Goal: Task Accomplishment & Management: Complete application form

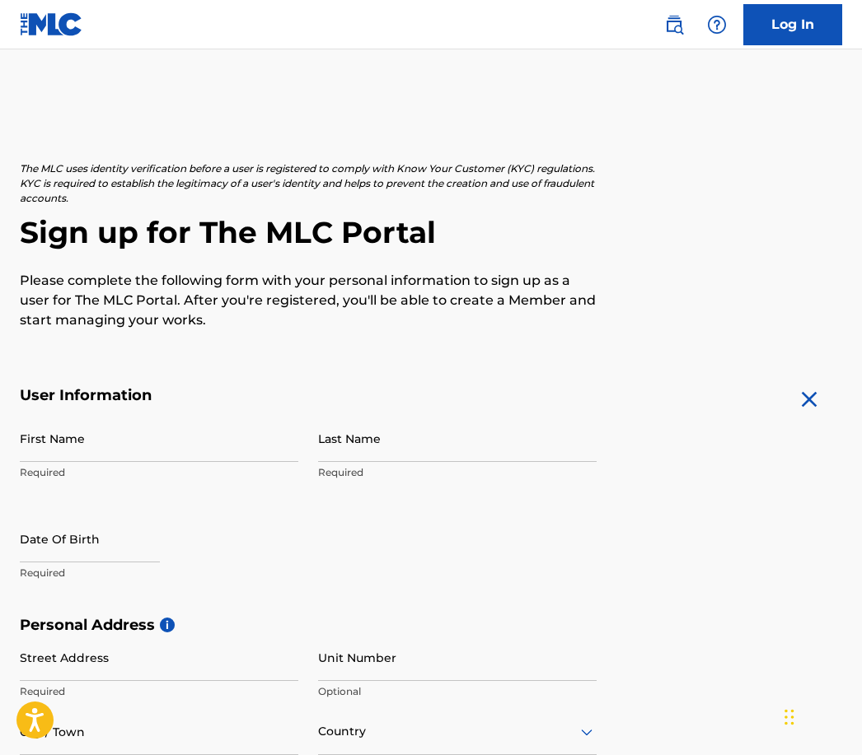
click at [133, 431] on input "First Name" at bounding box center [159, 438] width 278 height 47
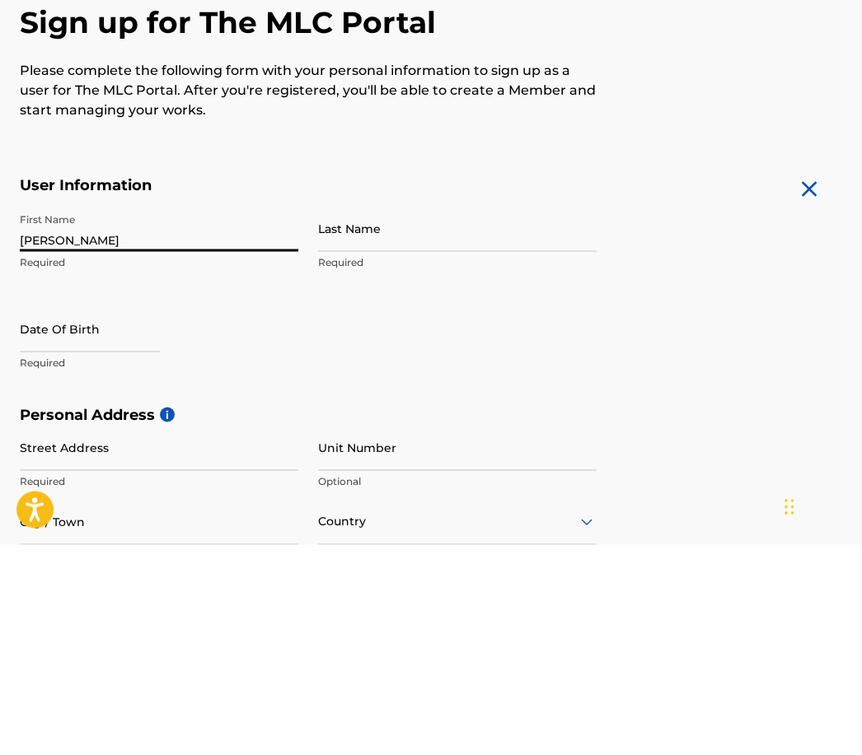
type input "[PERSON_NAME]"
click at [410, 415] on input "Last Name" at bounding box center [457, 438] width 278 height 47
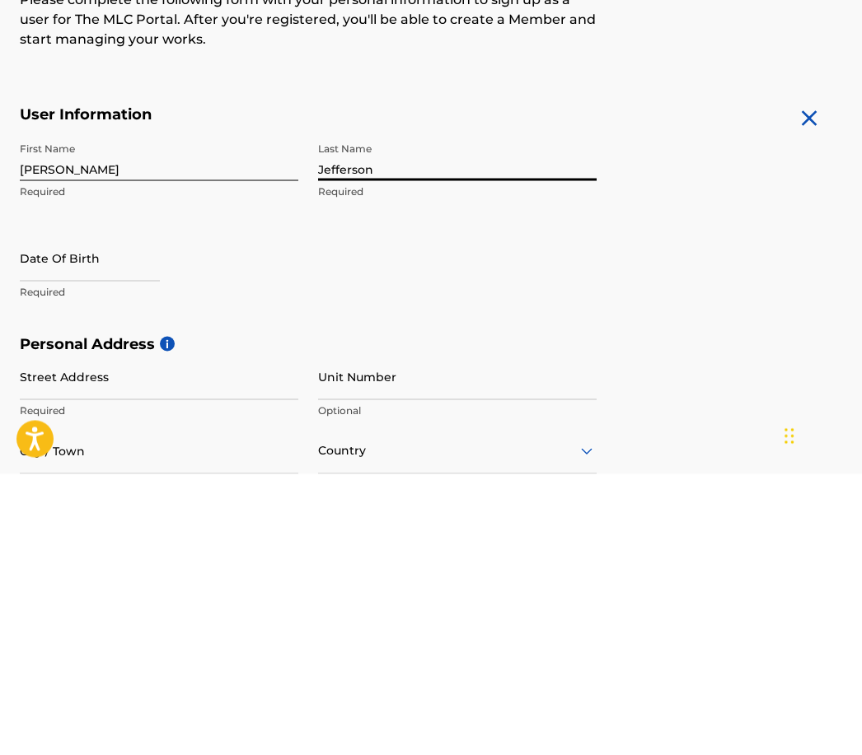
type input "Jefferson"
click at [96, 516] on input "text" at bounding box center [90, 539] width 140 height 47
select select "8"
select select "2025"
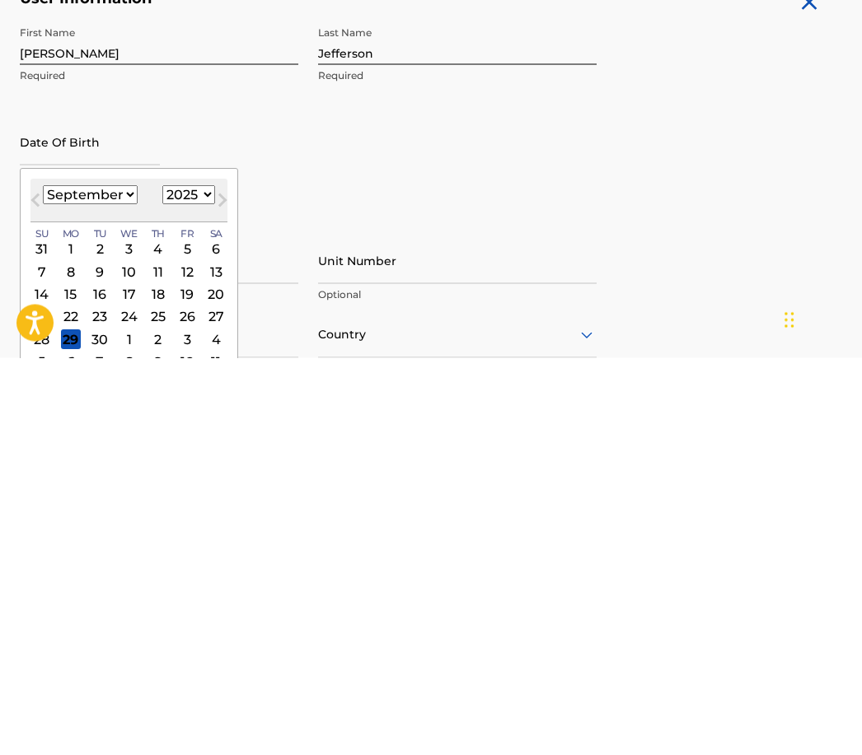
click at [215, 583] on select "1899 1900 1901 1902 1903 1904 1905 1906 1907 1908 1909 1910 1911 1912 1913 1914…" at bounding box center [188, 592] width 53 height 19
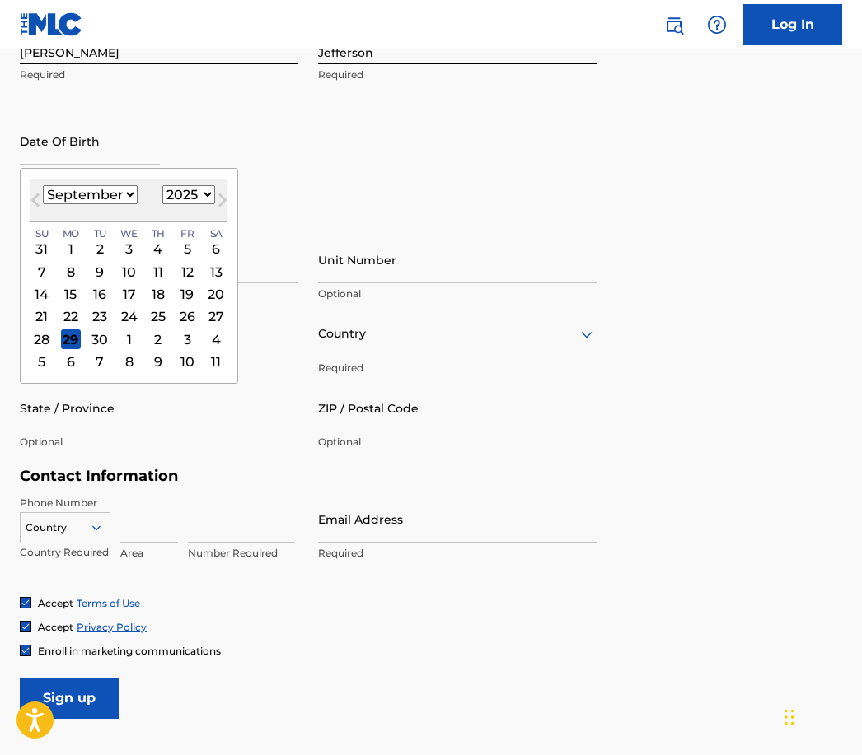
click at [138, 203] on select "January February March April May June July August September October November De…" at bounding box center [90, 194] width 95 height 19
select select "3"
click at [213, 199] on select "1899 1900 1901 1902 1903 1904 1905 1906 1907 1908 1909 1910 1911 1912 1913 1914…" at bounding box center [188, 194] width 53 height 19
select select "1984"
click at [81, 339] on div "30" at bounding box center [71, 339] width 20 height 20
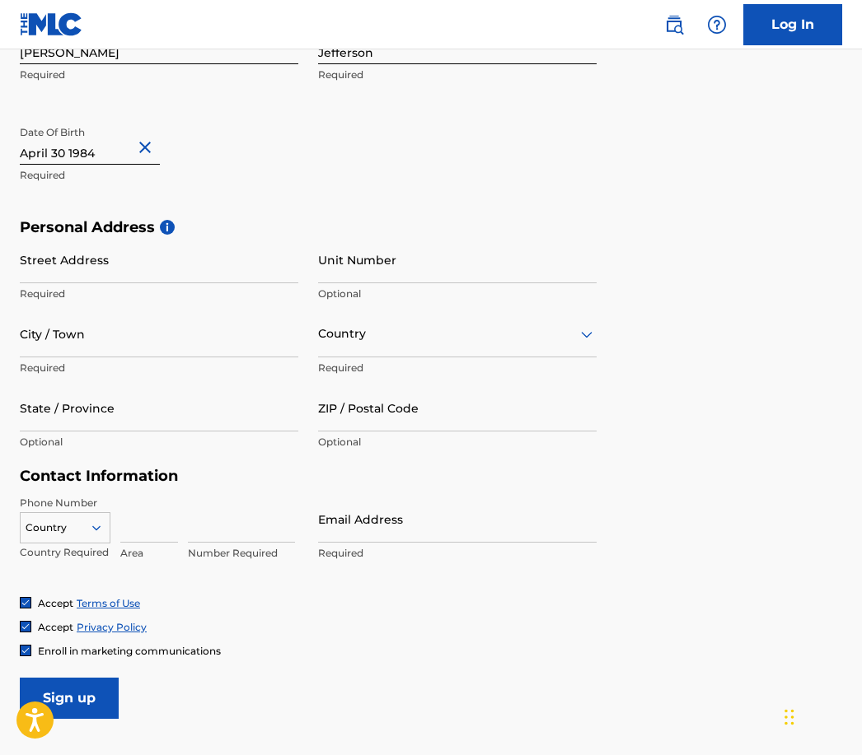
click at [112, 273] on input "Street Address" at bounding box center [159, 259] width 278 height 47
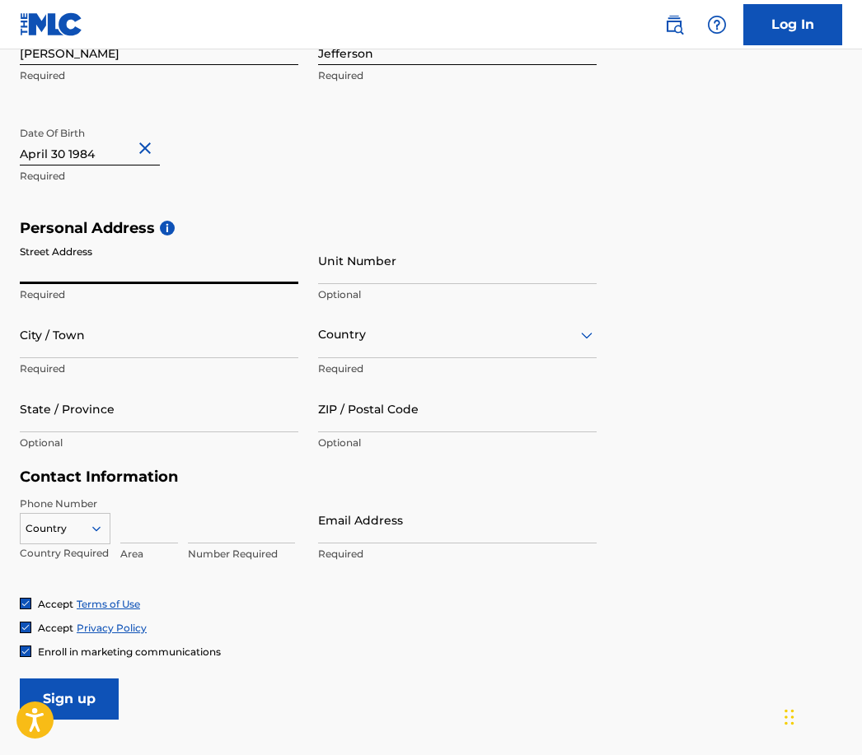
type input "[STREET_ADDRESS][US_STATE]"
type input "Schenectady"
type input "[GEOGRAPHIC_DATA]"
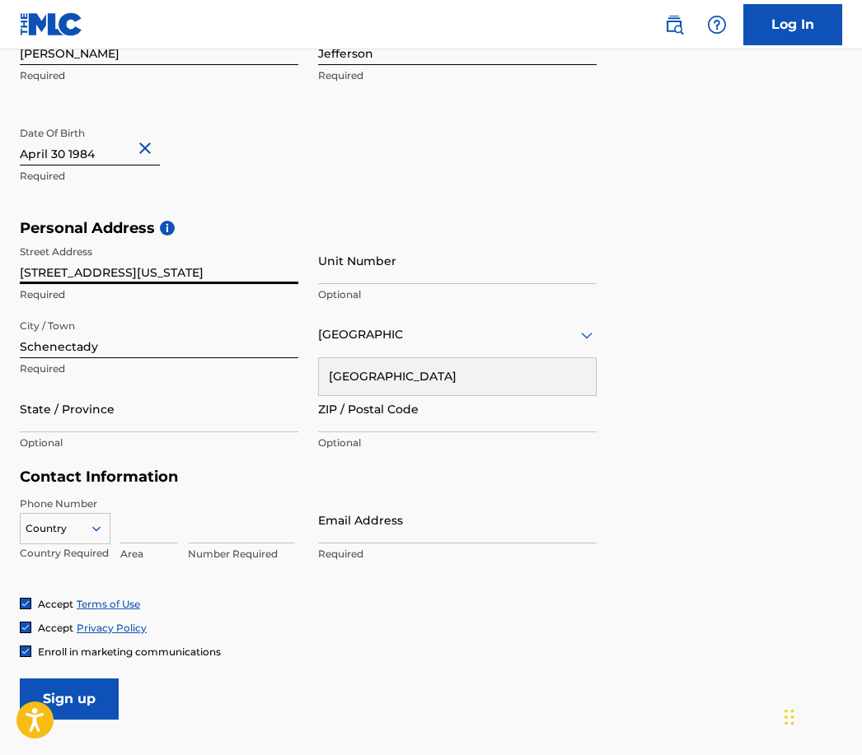
type input "NY"
type input "12302"
type input "[GEOGRAPHIC_DATA]"
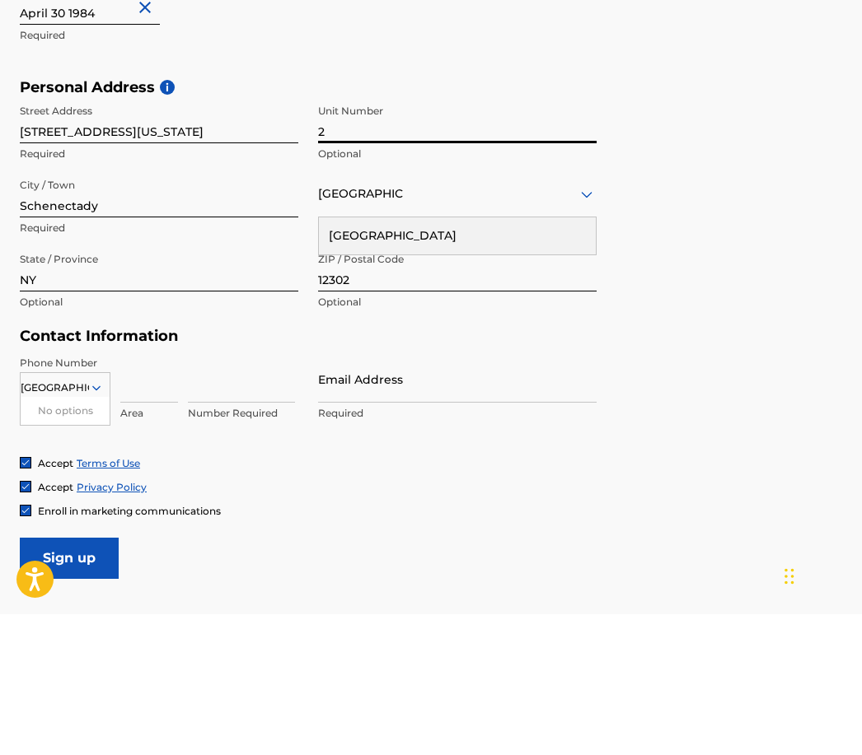
type input "2"
click at [489, 358] on div "[GEOGRAPHIC_DATA]" at bounding box center [457, 376] width 277 height 37
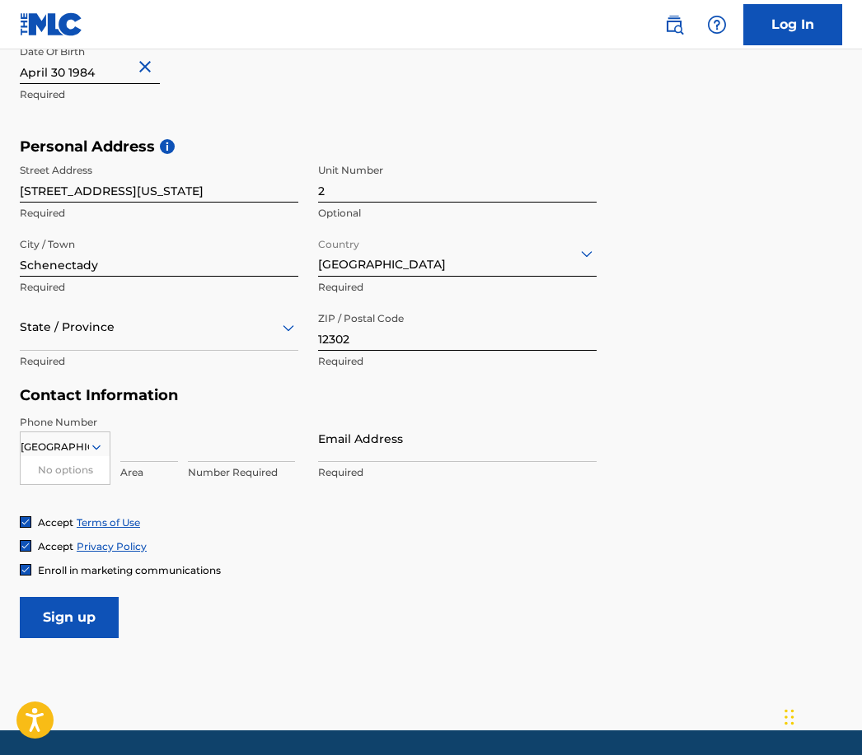
click at [87, 446] on input "[GEOGRAPHIC_DATA]" at bounding box center [55, 447] width 68 height 15
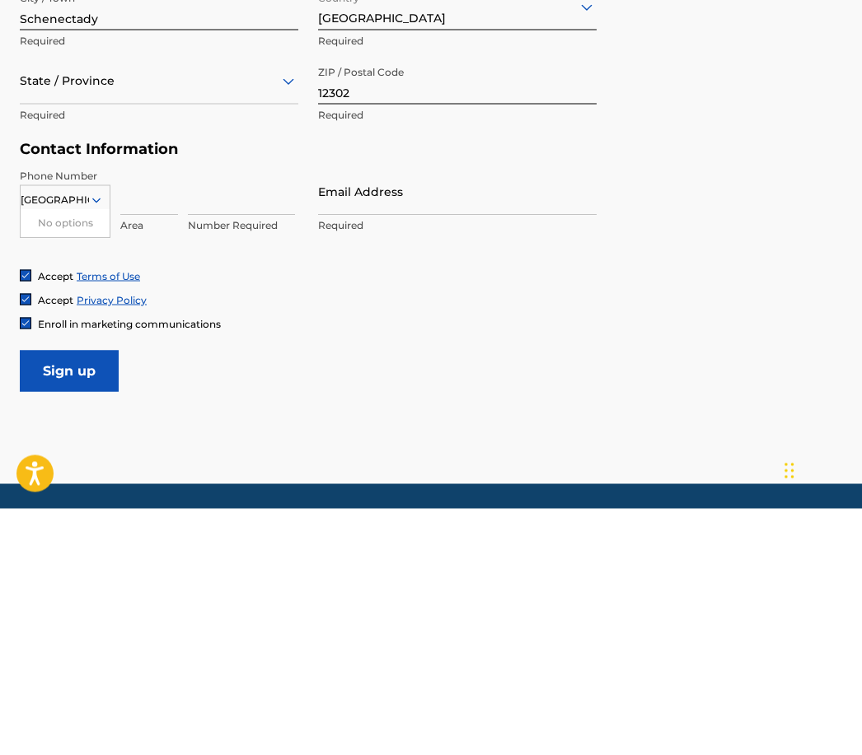
click at [78, 440] on input "[GEOGRAPHIC_DATA]" at bounding box center [55, 447] width 68 height 15
click at [153, 456] on input at bounding box center [149, 438] width 58 height 47
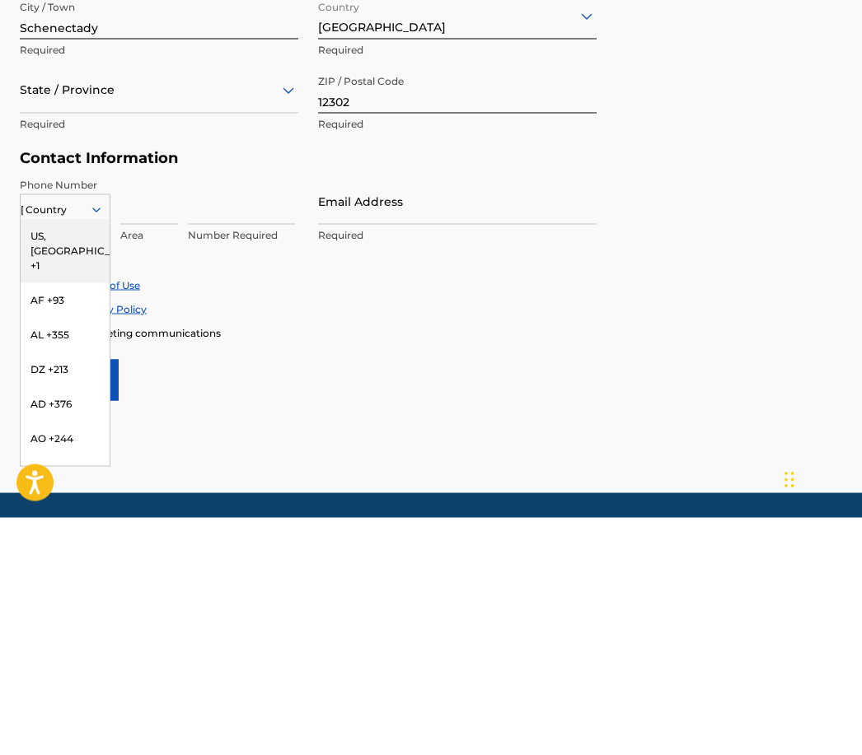
click at [68, 456] on div "US, [GEOGRAPHIC_DATA] +1" at bounding box center [65, 488] width 89 height 64
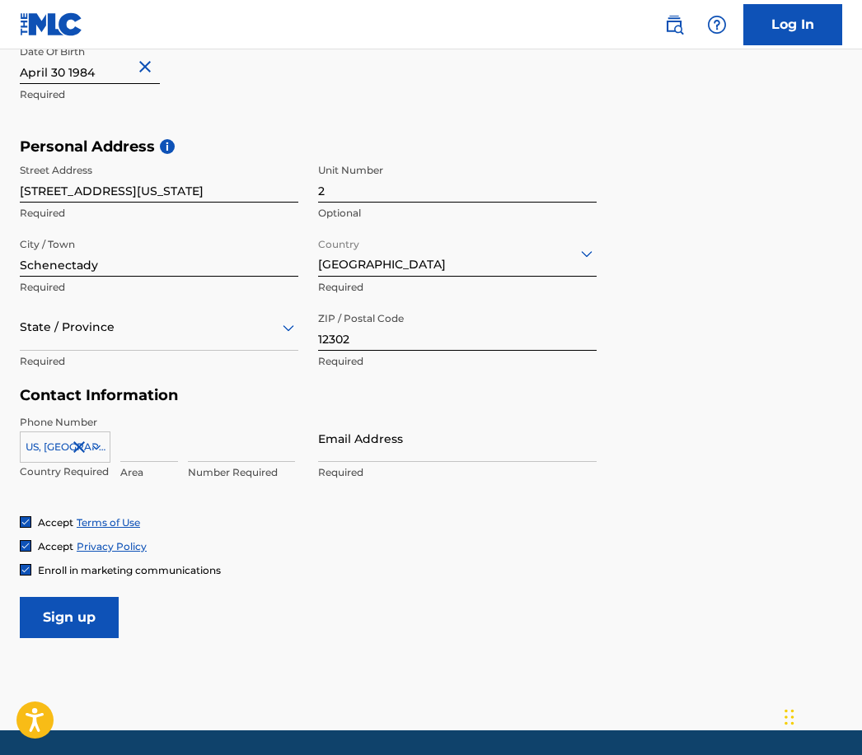
click at [150, 451] on input at bounding box center [149, 438] width 58 height 47
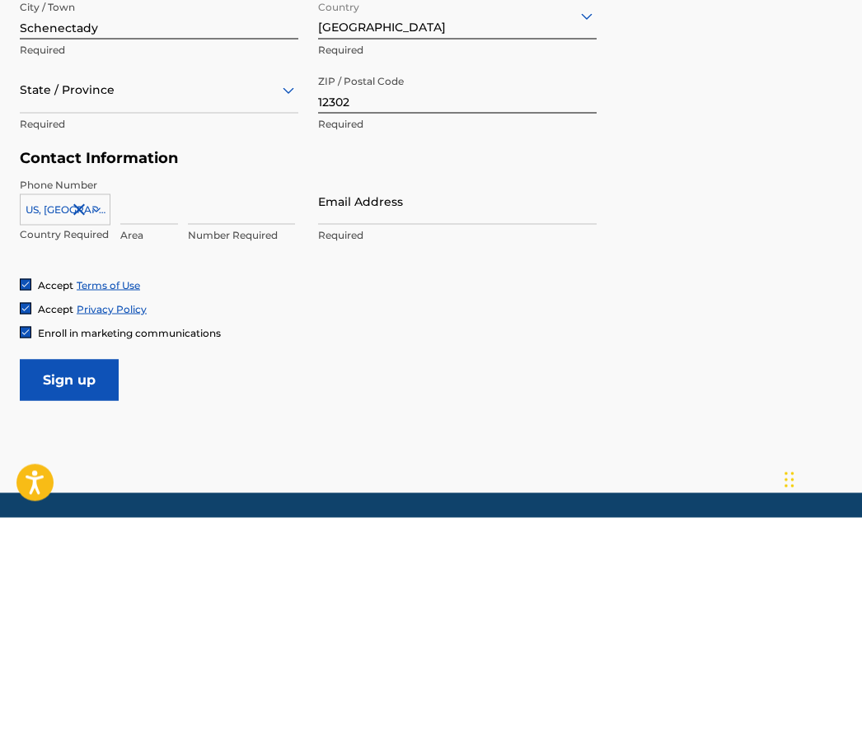
click at [219, 415] on input at bounding box center [241, 438] width 107 height 47
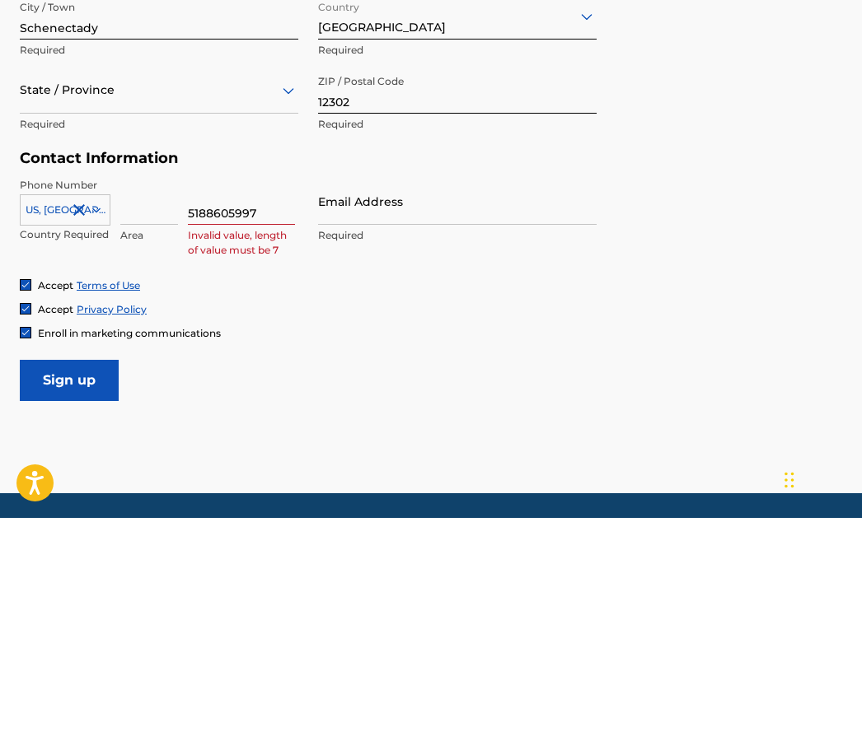
type input "5188605997"
click at [165, 415] on input at bounding box center [149, 438] width 58 height 47
type input "518"
click at [267, 415] on input "5188605997" at bounding box center [241, 438] width 107 height 47
type input "5"
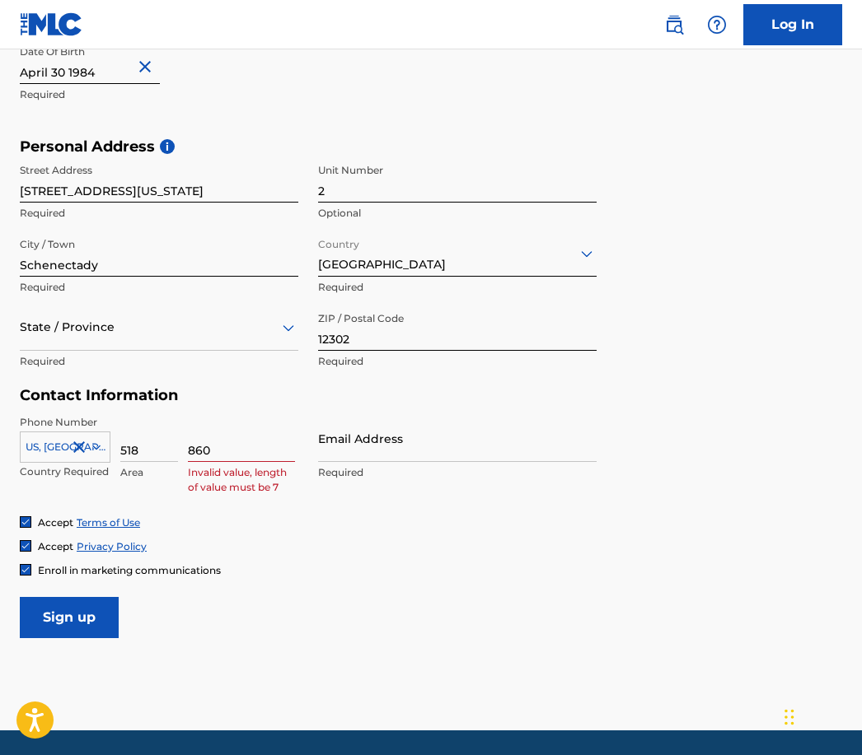
click at [236, 446] on input "860" at bounding box center [241, 438] width 107 height 47
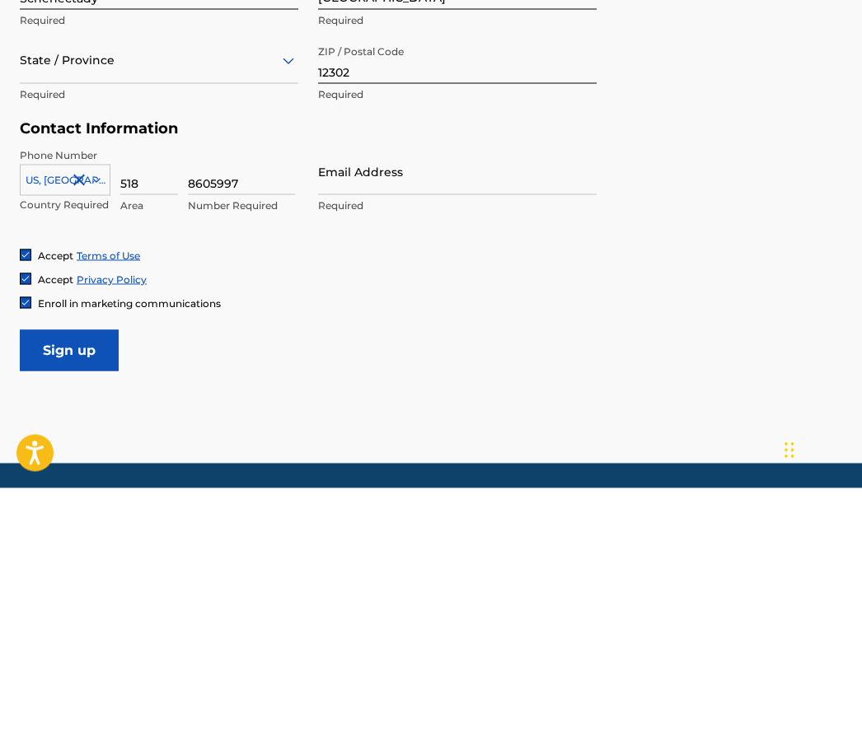
type input "8605997"
click at [310, 540] on div "Accept Privacy Policy" at bounding box center [431, 547] width 822 height 14
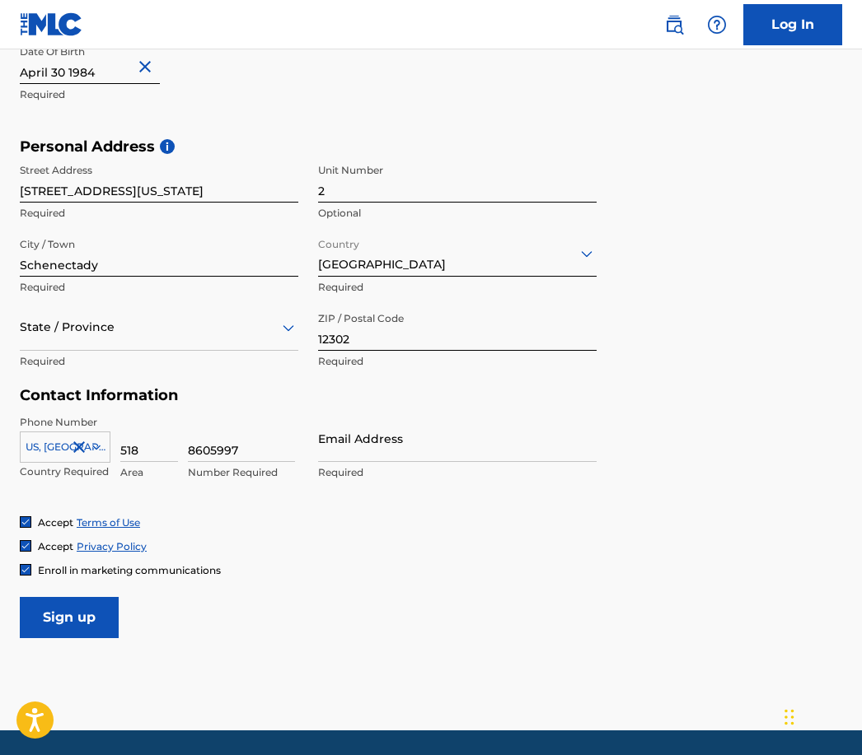
click at [366, 445] on input "Email Address" at bounding box center [457, 438] width 278 height 47
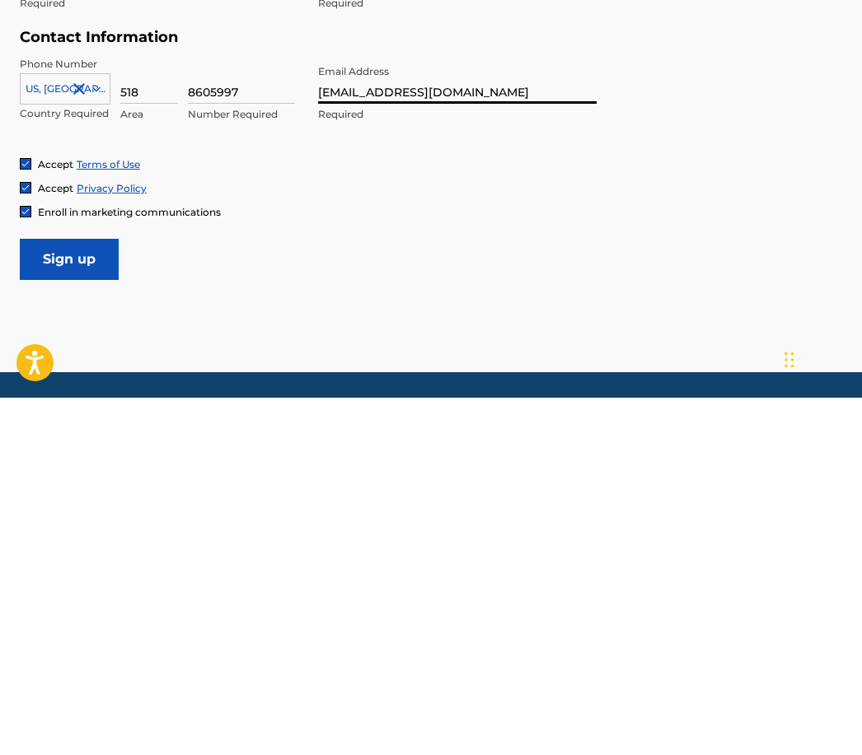
scroll to position [482, 0]
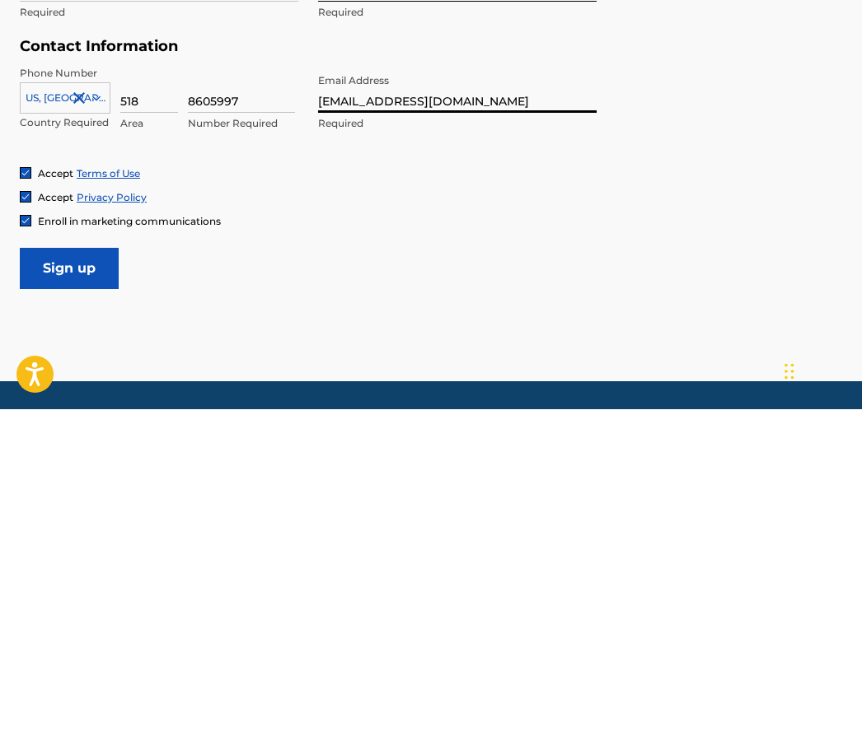
type input "[EMAIL_ADDRESS][DOMAIN_NAME]"
click at [96, 594] on input "Sign up" at bounding box center [69, 614] width 99 height 41
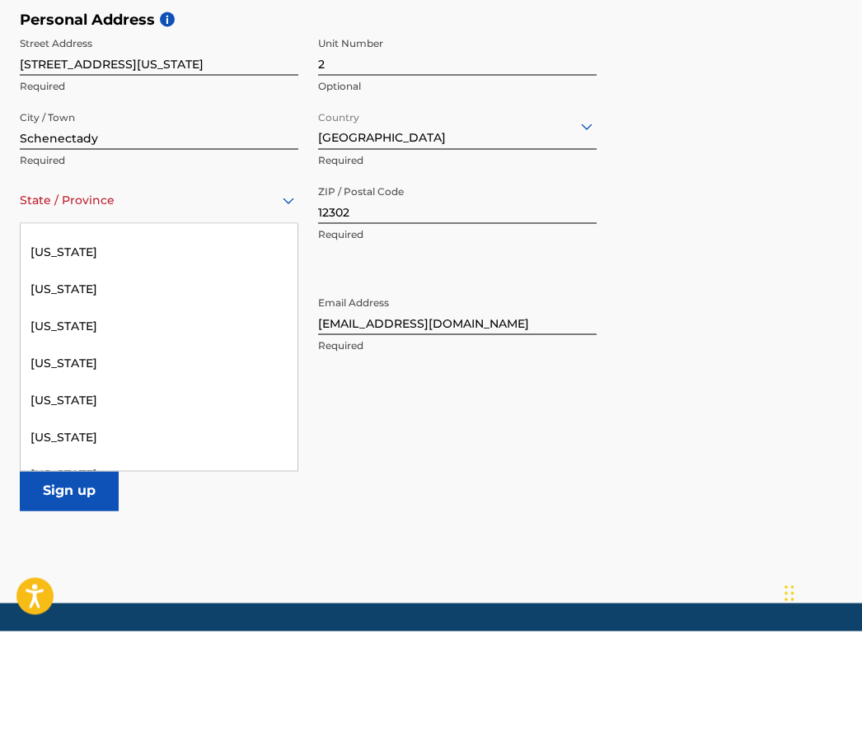
scroll to position [1154, 0]
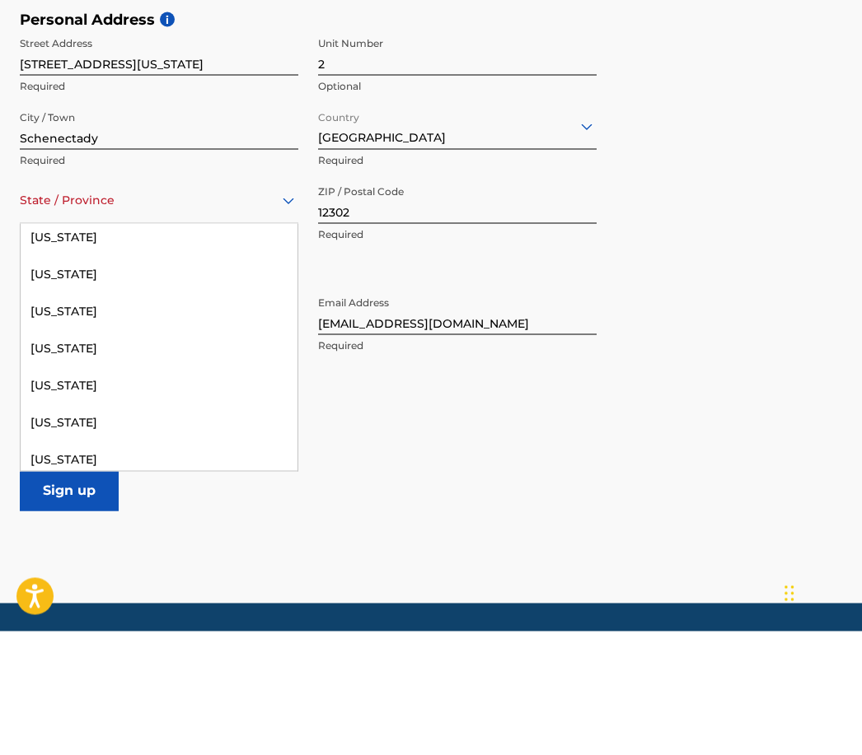
click at [101, 454] on div "[US_STATE]" at bounding box center [159, 472] width 277 height 37
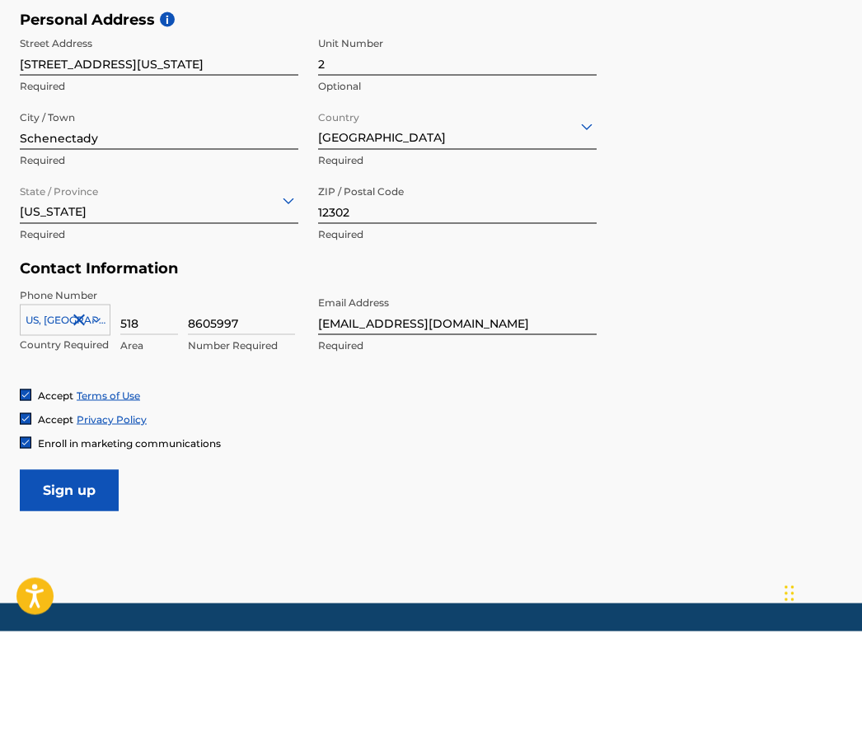
scroll to position [479, 0]
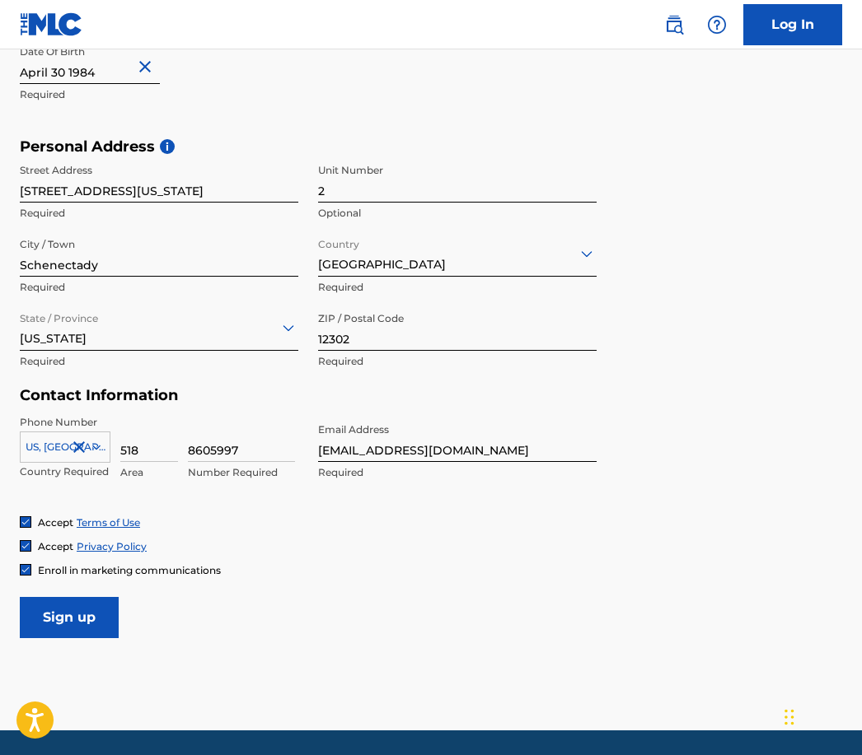
click at [83, 613] on input "Sign up" at bounding box center [69, 617] width 99 height 41
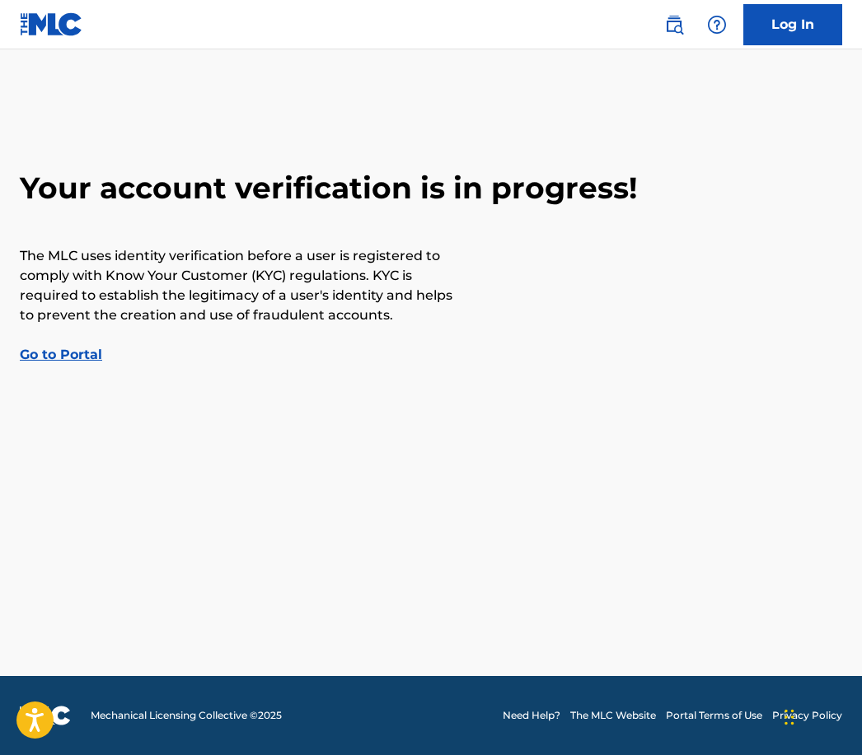
click at [75, 339] on div "Your account verification is in progress! The MLC uses identity verification be…" at bounding box center [431, 267] width 862 height 195
click at [78, 354] on link "Go to Portal" at bounding box center [61, 355] width 82 height 16
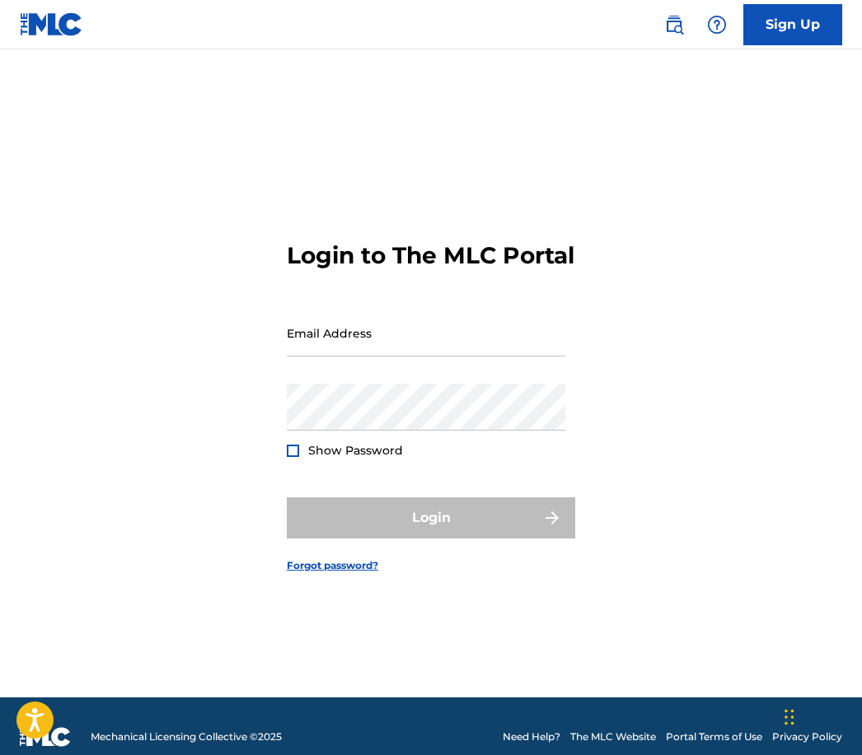
click at [366, 357] on input "Email Address" at bounding box center [426, 333] width 278 height 47
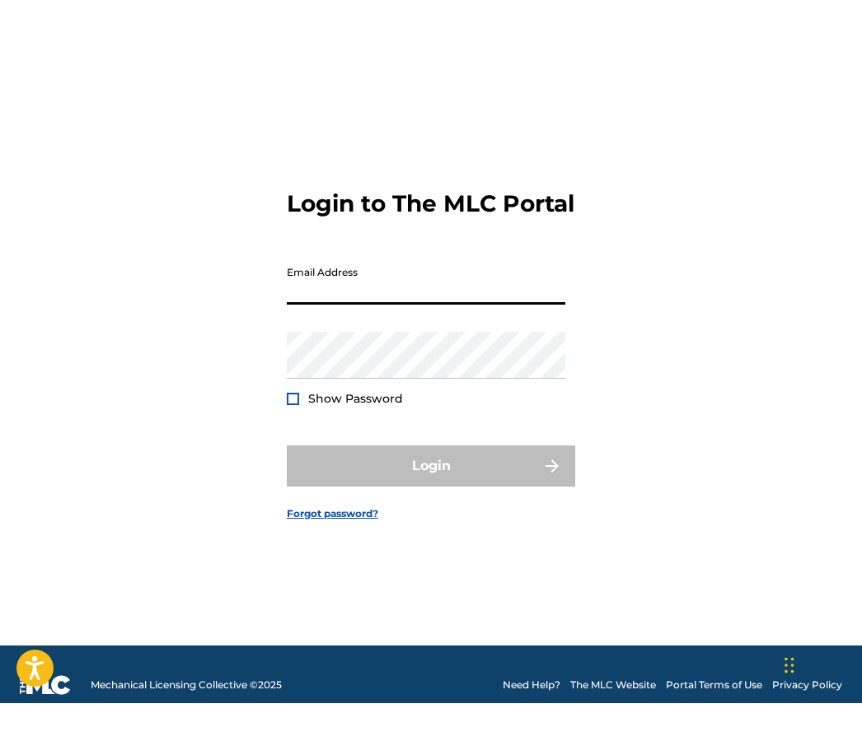
click at [212, 211] on div "Login to The MLC Portal Email Address Password Show Password Login Forgot passw…" at bounding box center [431, 394] width 862 height 607
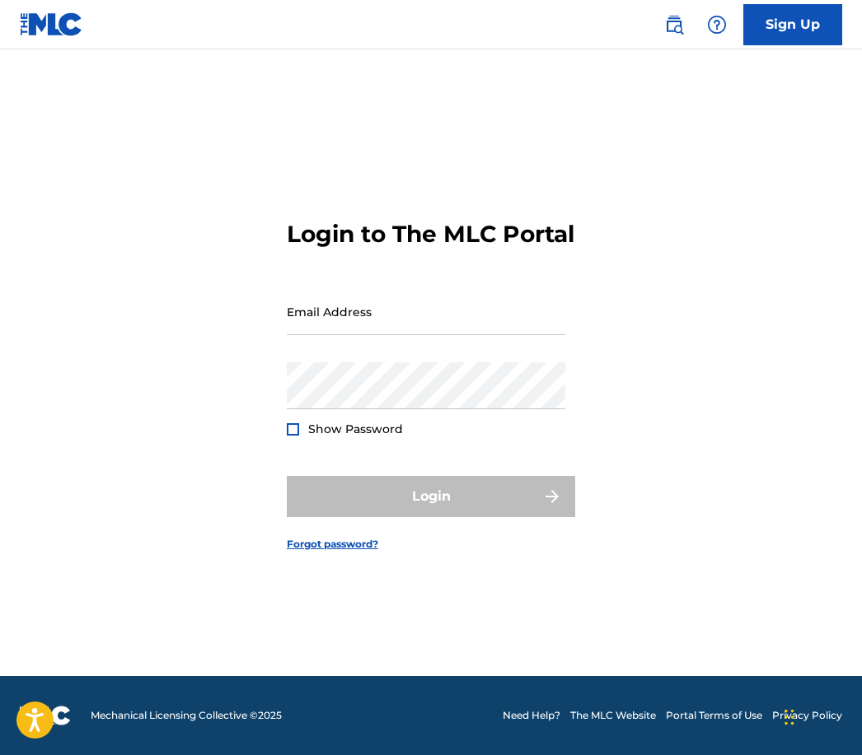
click at [336, 335] on input "Email Address" at bounding box center [426, 311] width 278 height 47
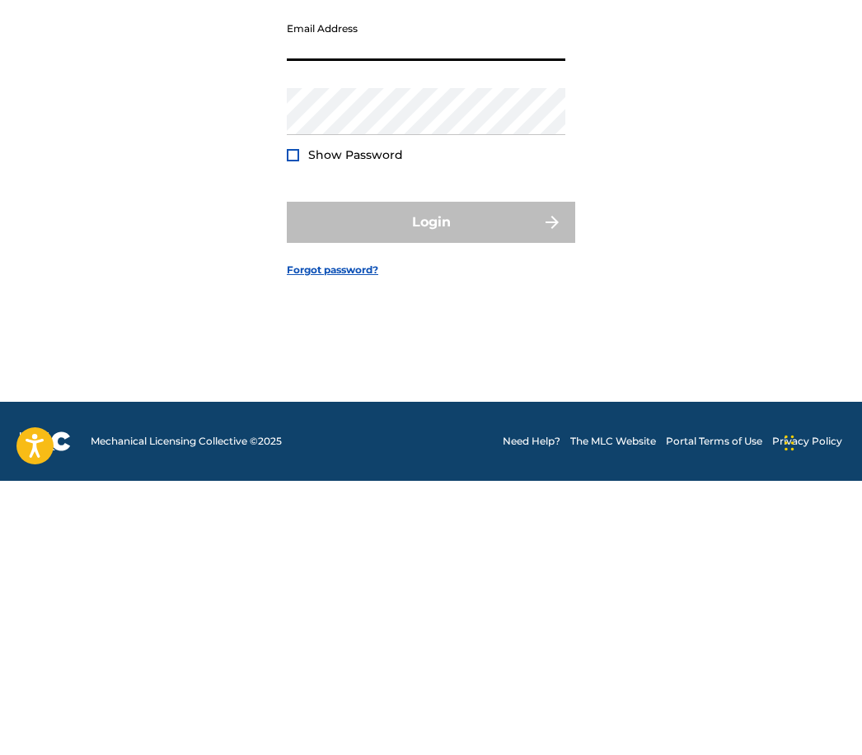
click at [340, 288] on input "Email Address" at bounding box center [426, 311] width 278 height 47
type input "[EMAIL_ADDRESS][DOMAIN_NAME]"
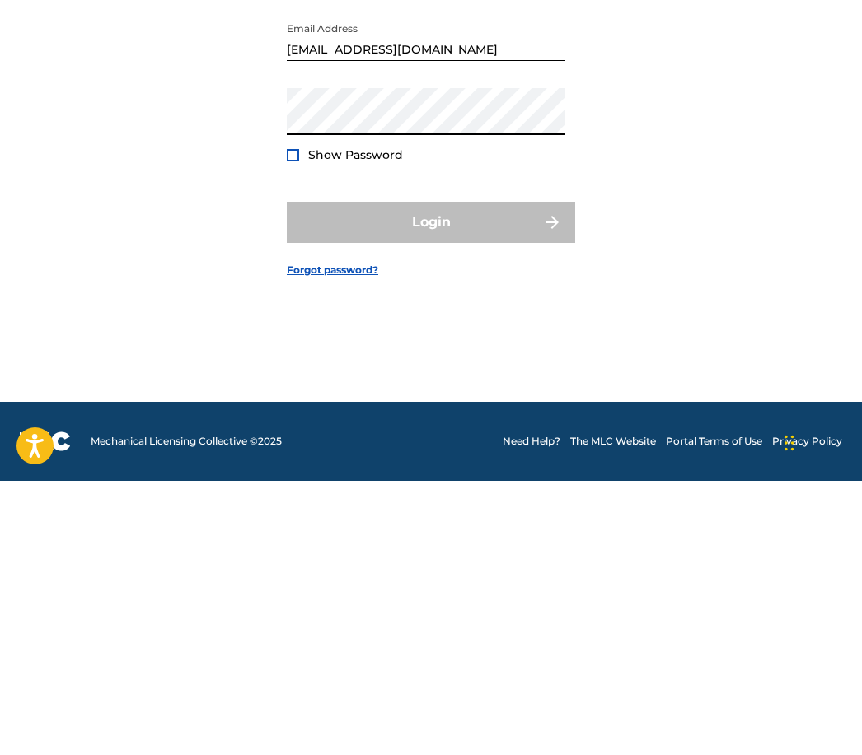
scroll to position [74, 0]
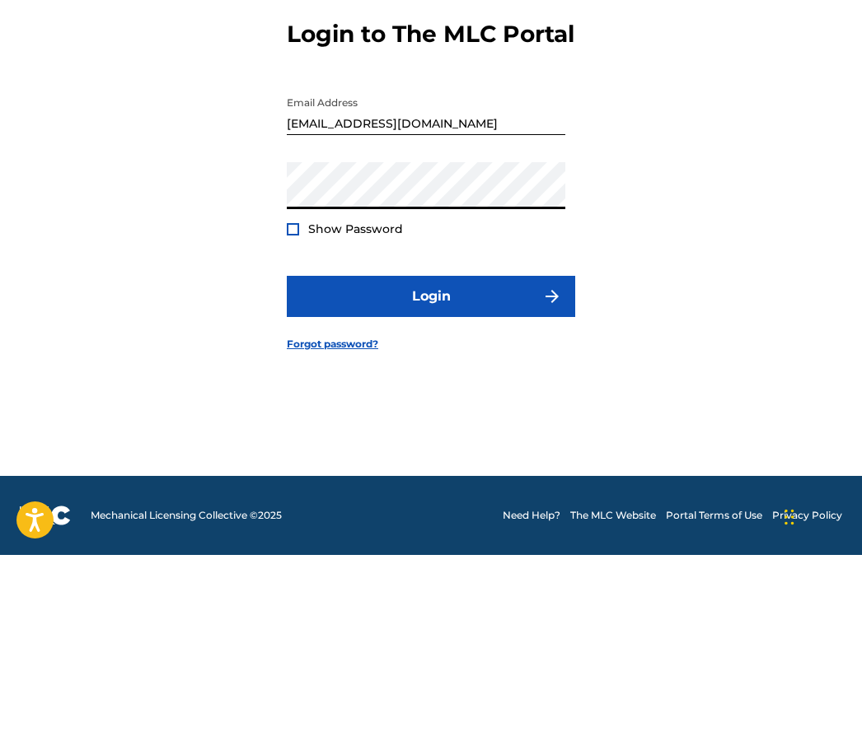
click at [452, 476] on button "Login" at bounding box center [431, 496] width 288 height 41
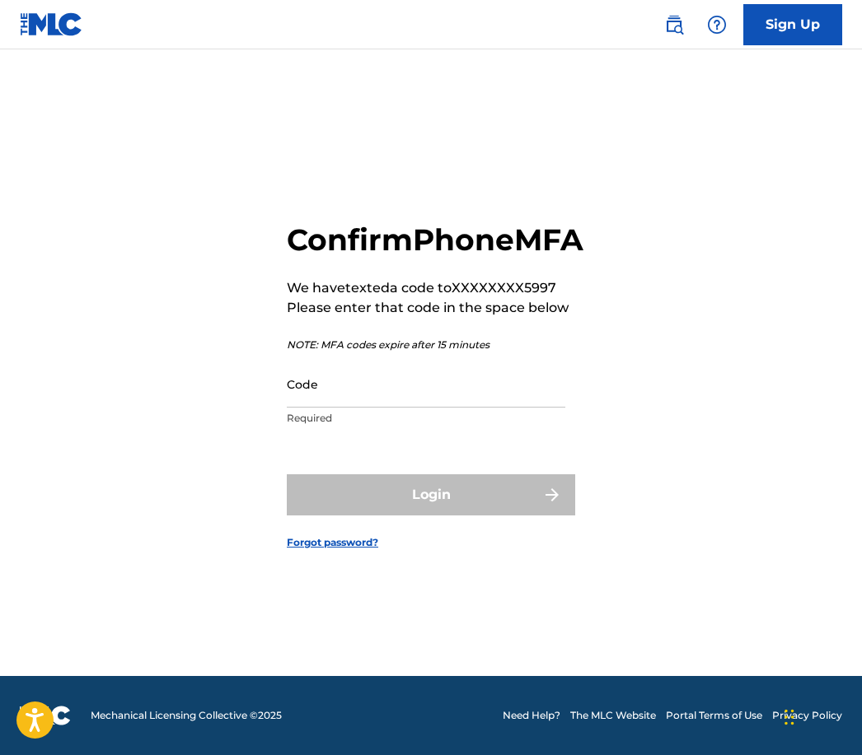
click at [380, 381] on input "Code" at bounding box center [426, 384] width 278 height 47
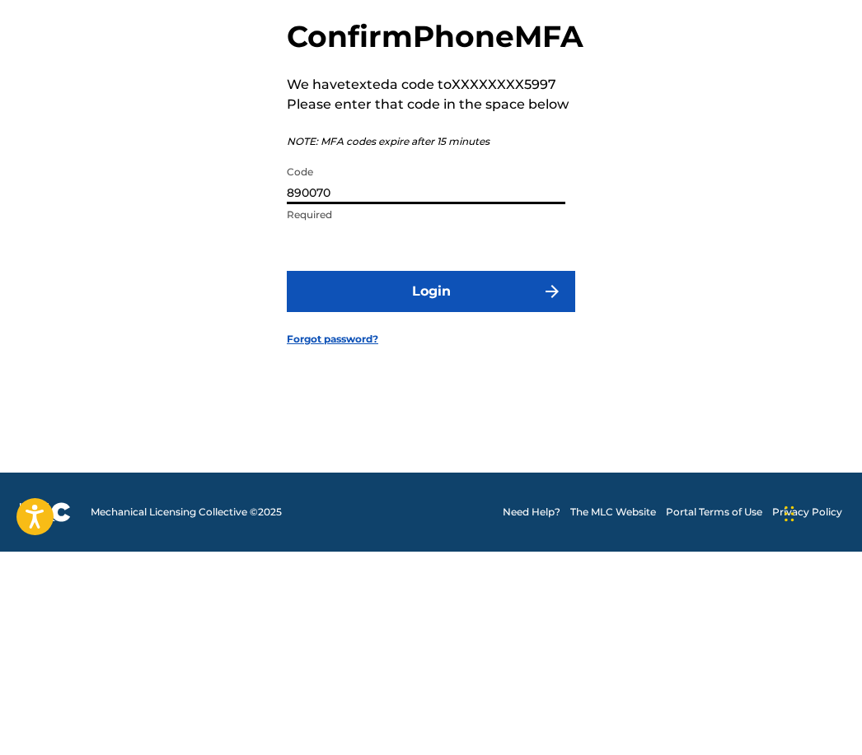
type input "890070"
click at [463, 474] on button "Login" at bounding box center [431, 494] width 288 height 41
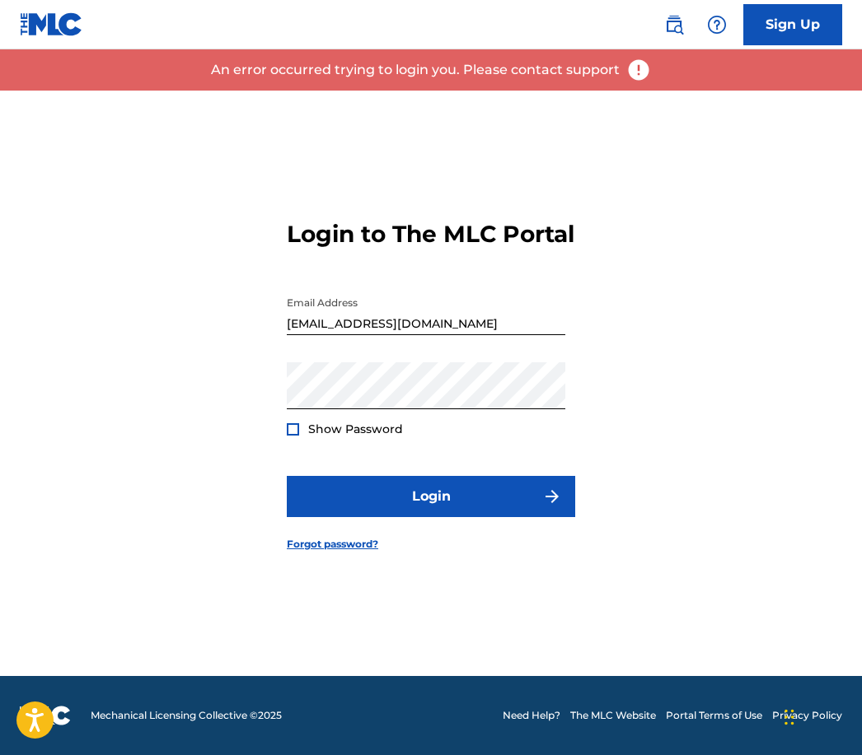
click at [453, 502] on button "Login" at bounding box center [431, 496] width 288 height 41
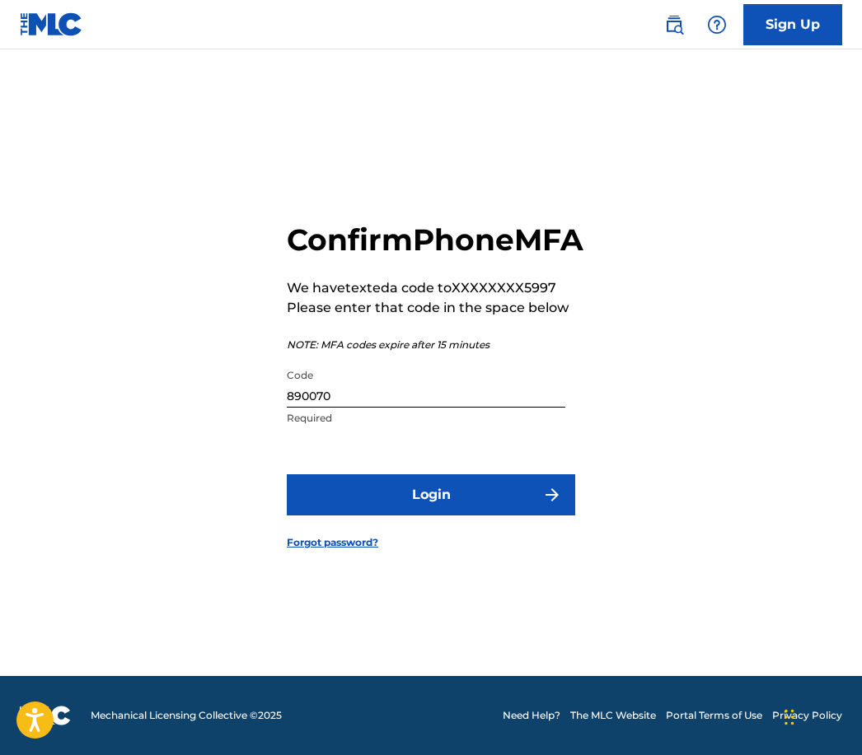
click at [437, 483] on button "Login" at bounding box center [431, 494] width 288 height 41
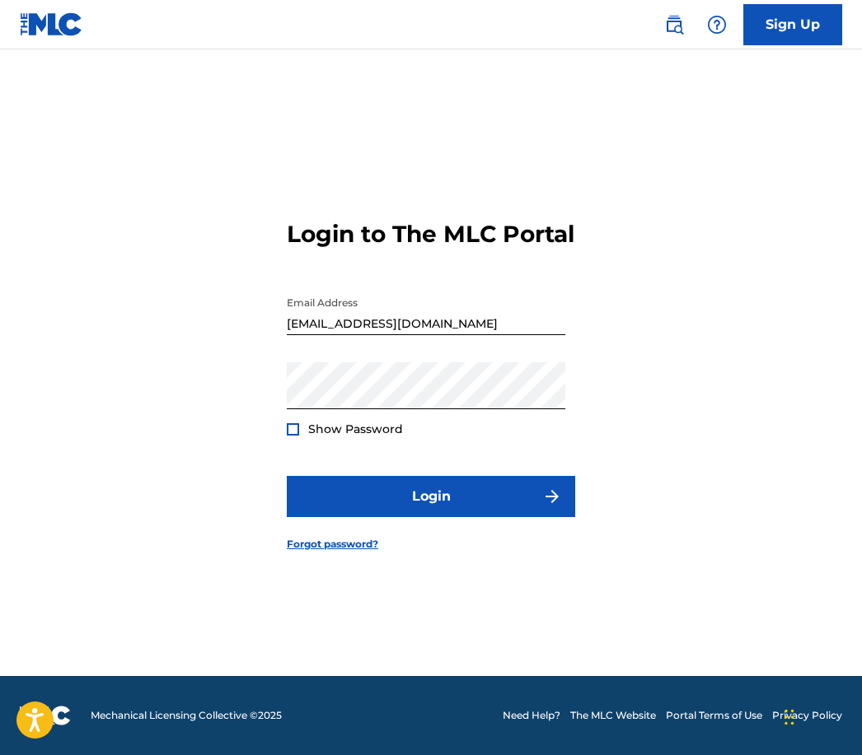
click at [451, 479] on button "Login" at bounding box center [431, 496] width 288 height 41
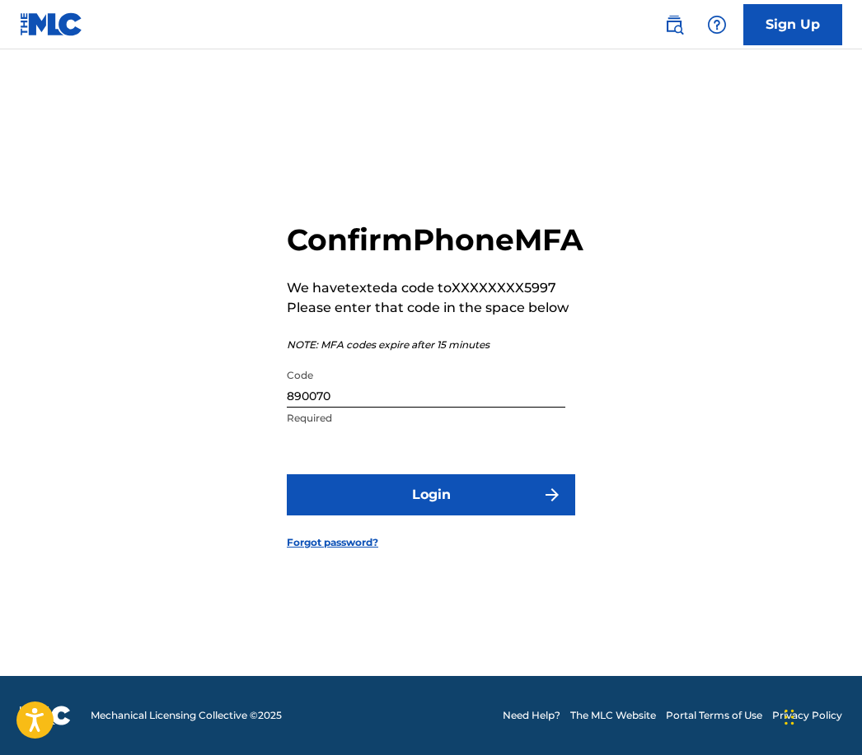
click at [351, 393] on input "890070" at bounding box center [426, 384] width 278 height 47
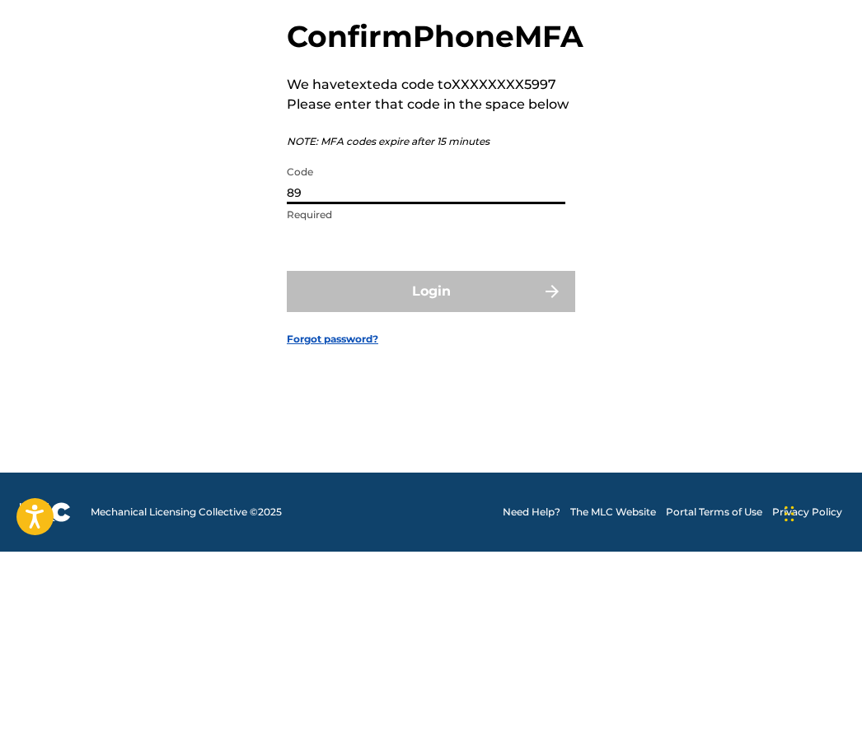
type input "8"
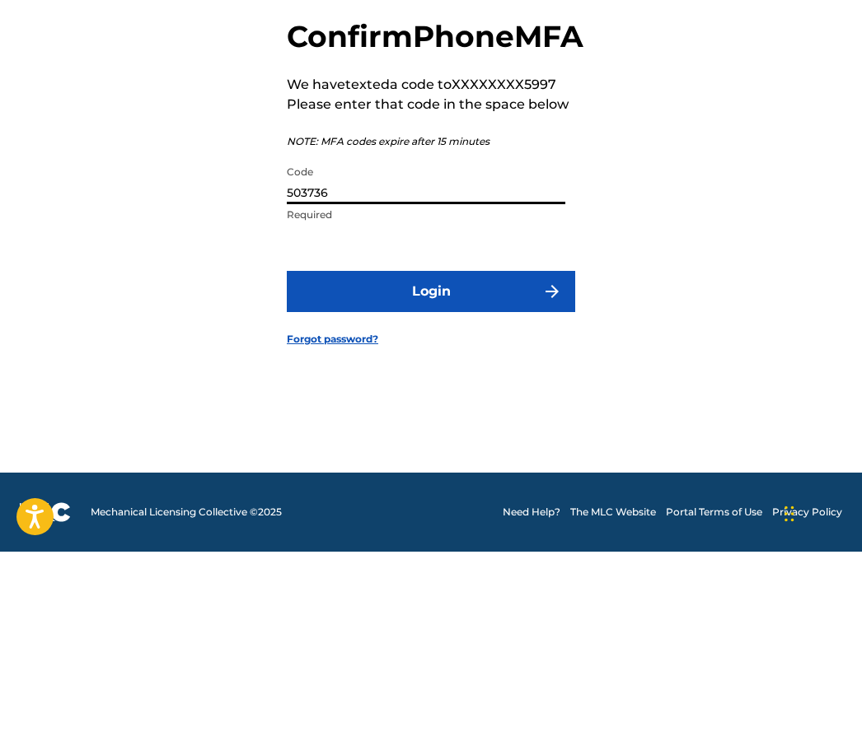
type input "503736"
click at [470, 474] on button "Login" at bounding box center [431, 494] width 288 height 41
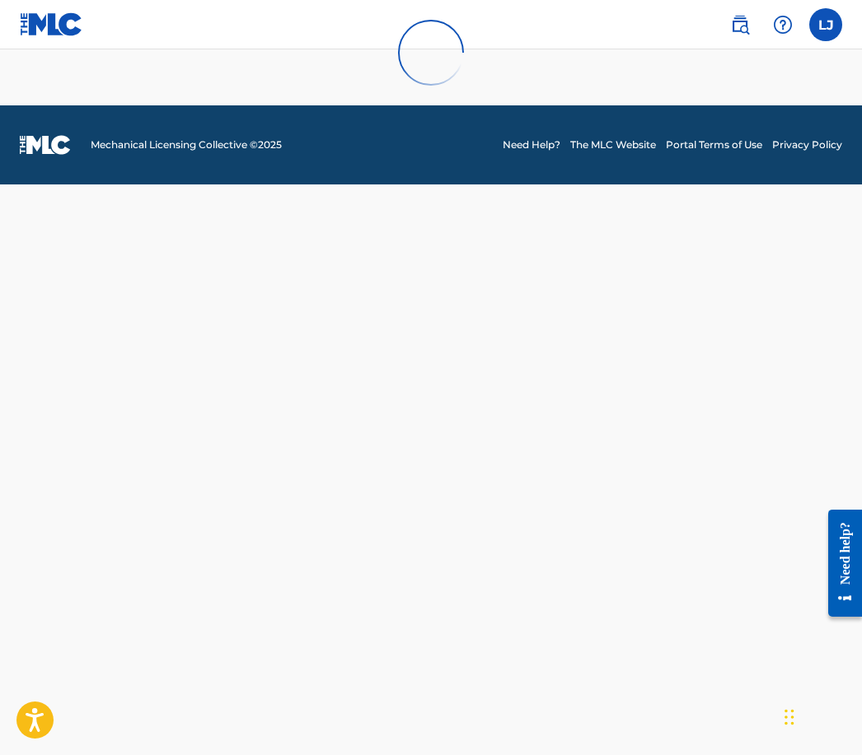
click at [826, 18] on div at bounding box center [431, 52] width 862 height 105
click at [821, 29] on div at bounding box center [431, 52] width 862 height 105
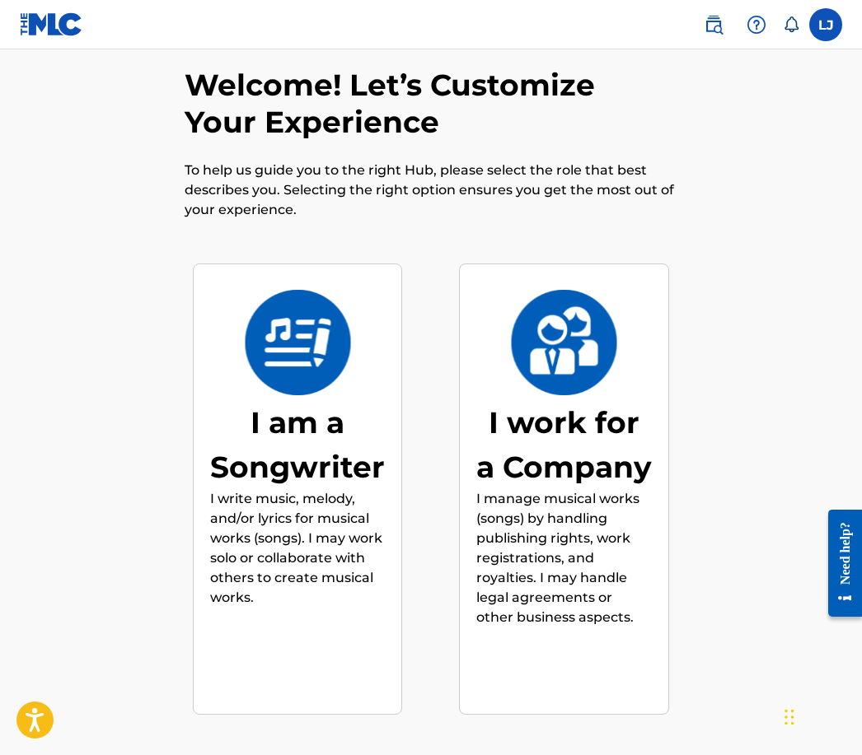
click at [314, 553] on p "I write music, melody, and/or lyrics for musical works (songs). I may work solo…" at bounding box center [297, 548] width 175 height 119
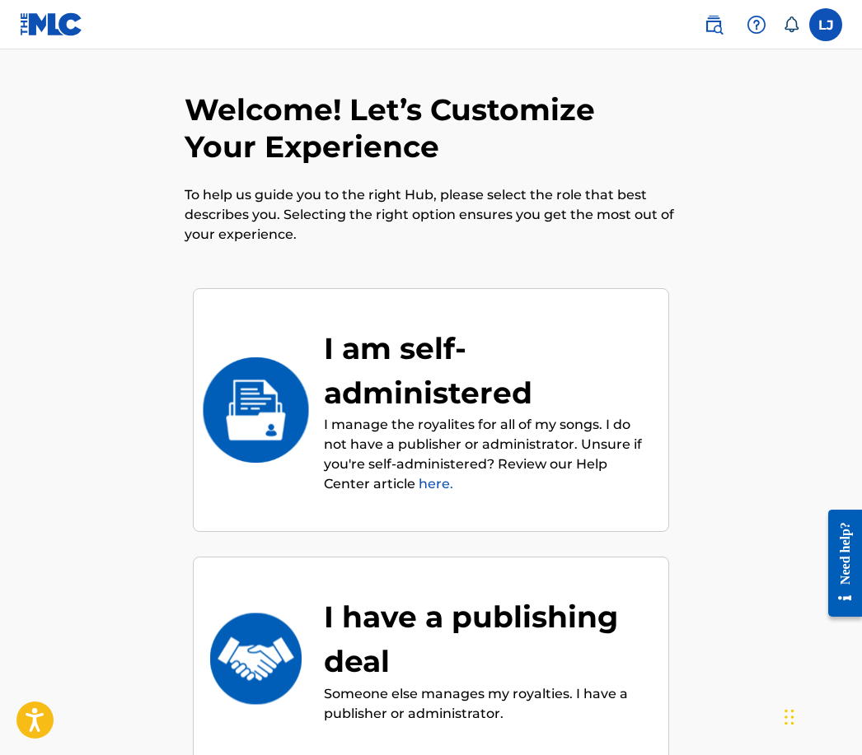
click at [554, 423] on p "I manage the royalites for all of my songs. I do not have a publisher or admini…" at bounding box center [488, 454] width 328 height 79
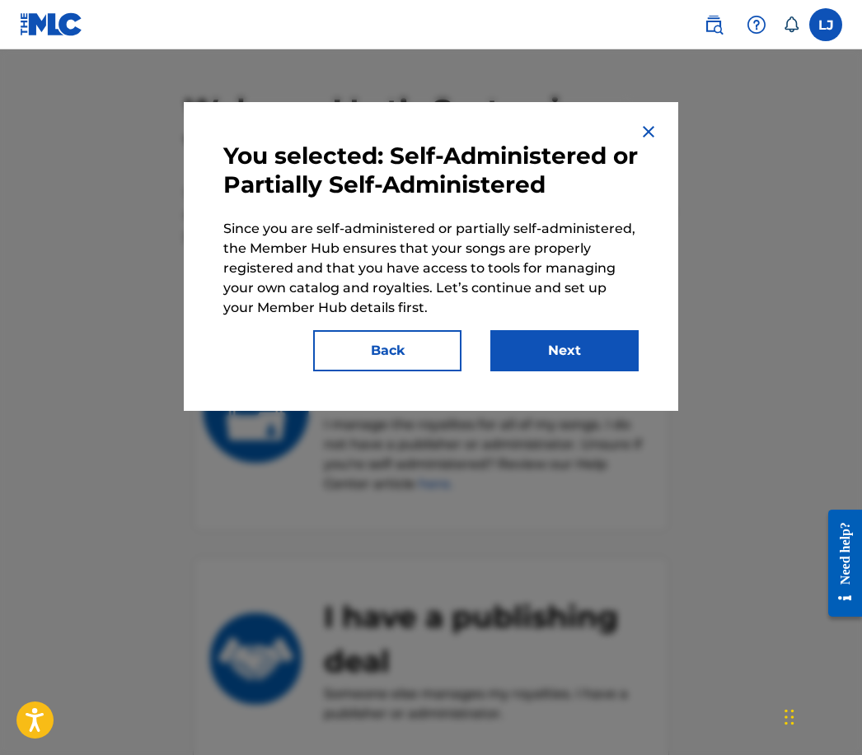
click at [588, 358] on button "Next" at bounding box center [564, 350] width 148 height 41
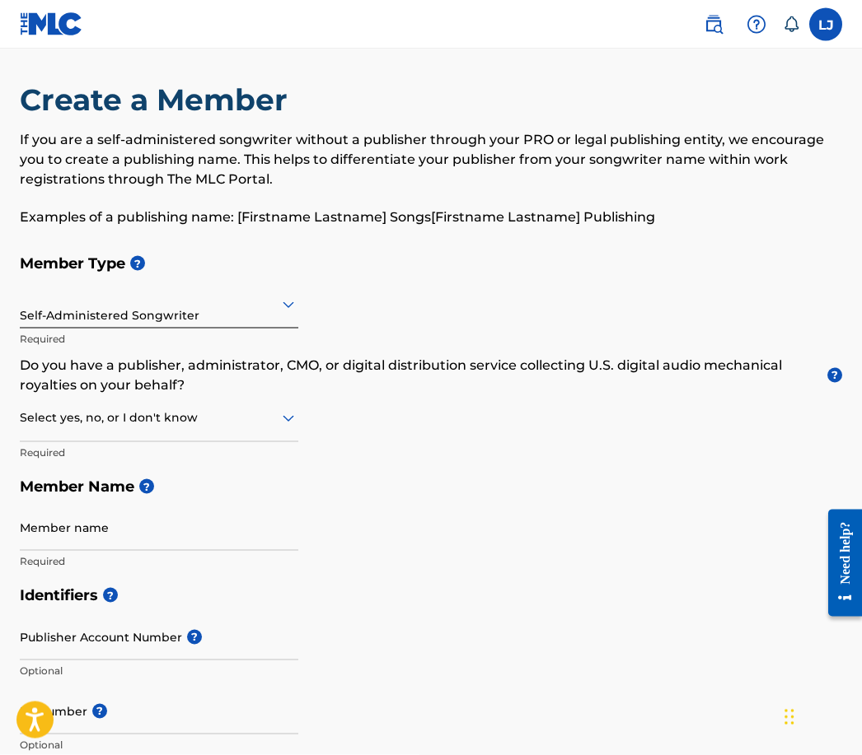
scroll to position [12, 0]
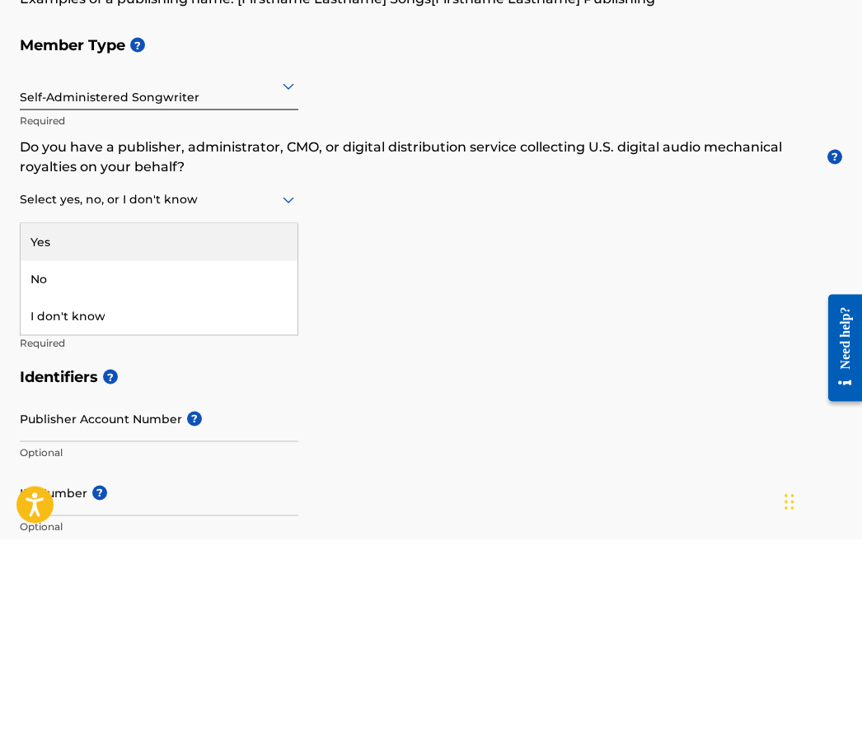
click at [85, 439] on div "Yes" at bounding box center [159, 457] width 277 height 37
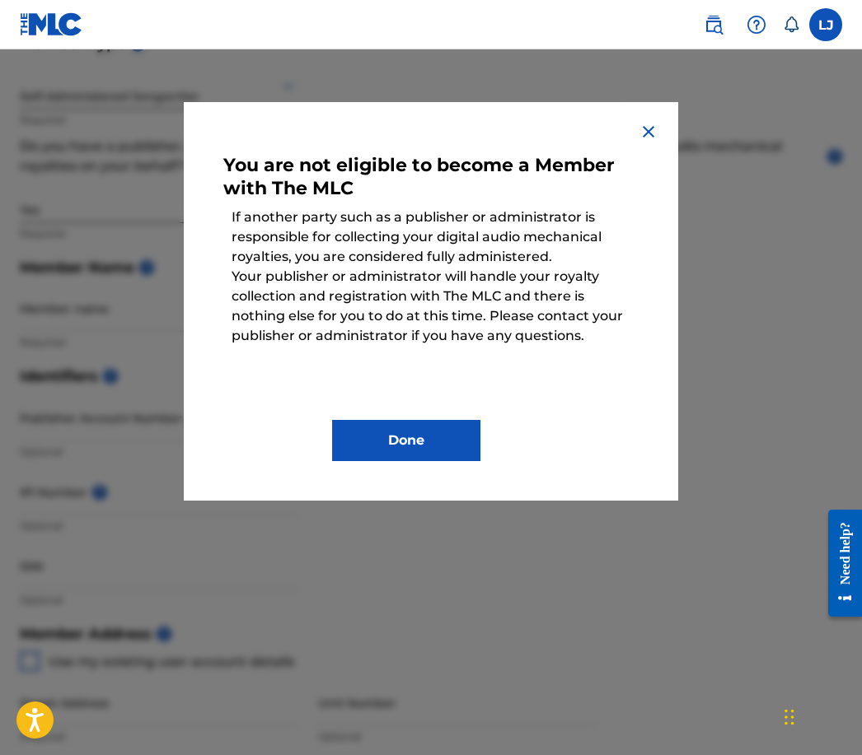
click at [424, 437] on button "Done" at bounding box center [406, 440] width 148 height 41
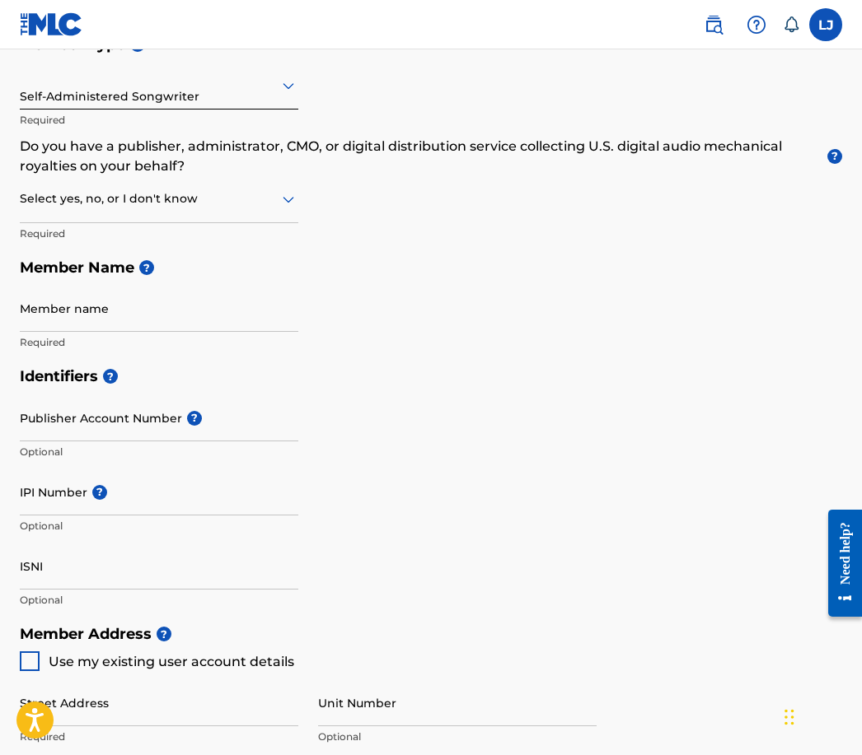
click at [278, 215] on div "Select yes, no, or I don't know" at bounding box center [159, 199] width 278 height 47
click at [125, 331] on div "I don't know" at bounding box center [159, 316] width 277 height 37
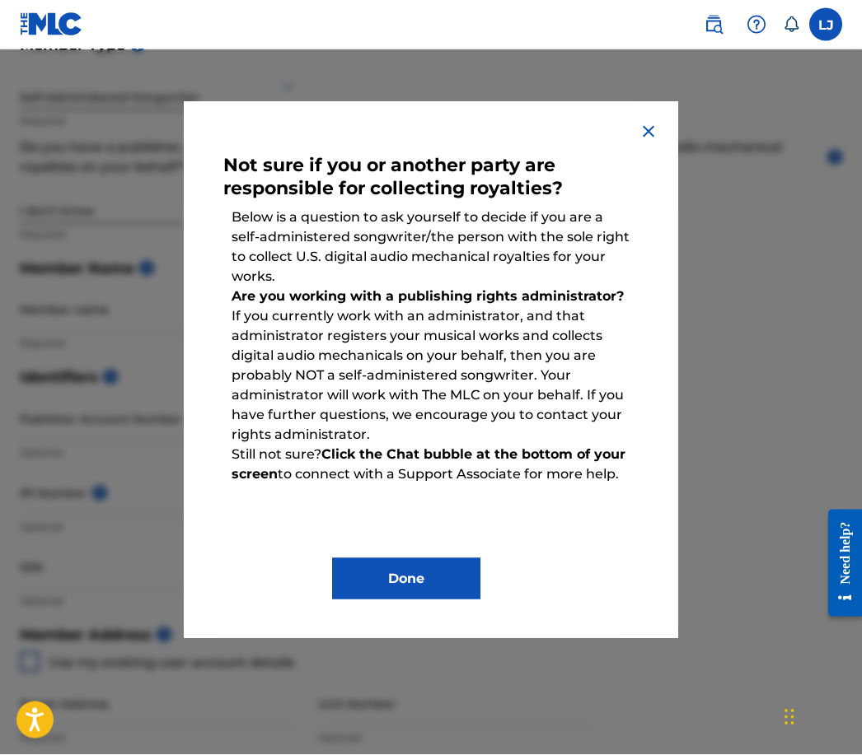
click at [406, 590] on button "Done" at bounding box center [406, 578] width 148 height 41
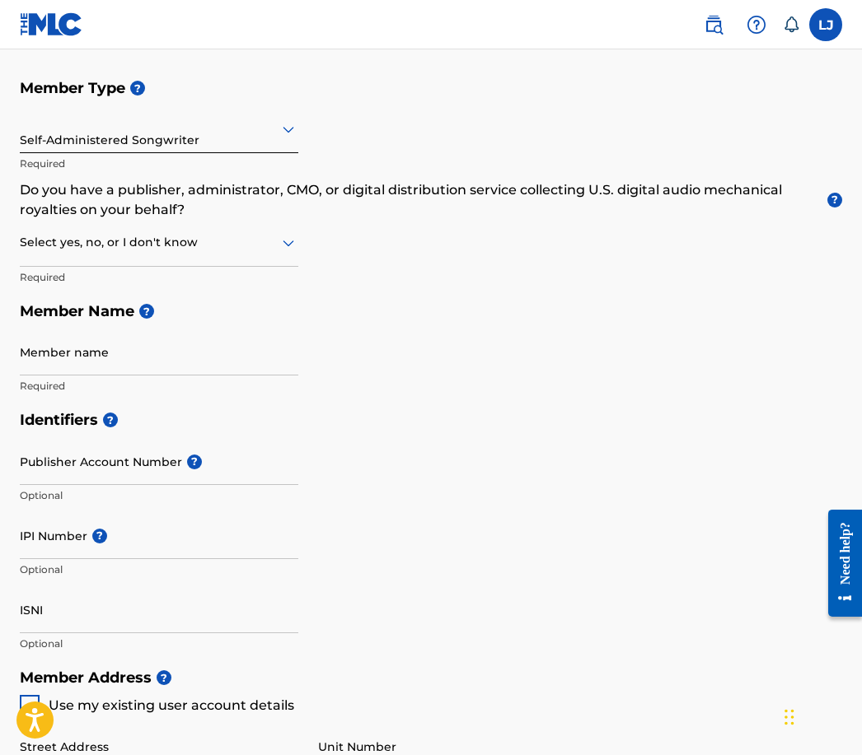
scroll to position [184, 0]
click at [141, 355] on input "Member name" at bounding box center [159, 352] width 278 height 47
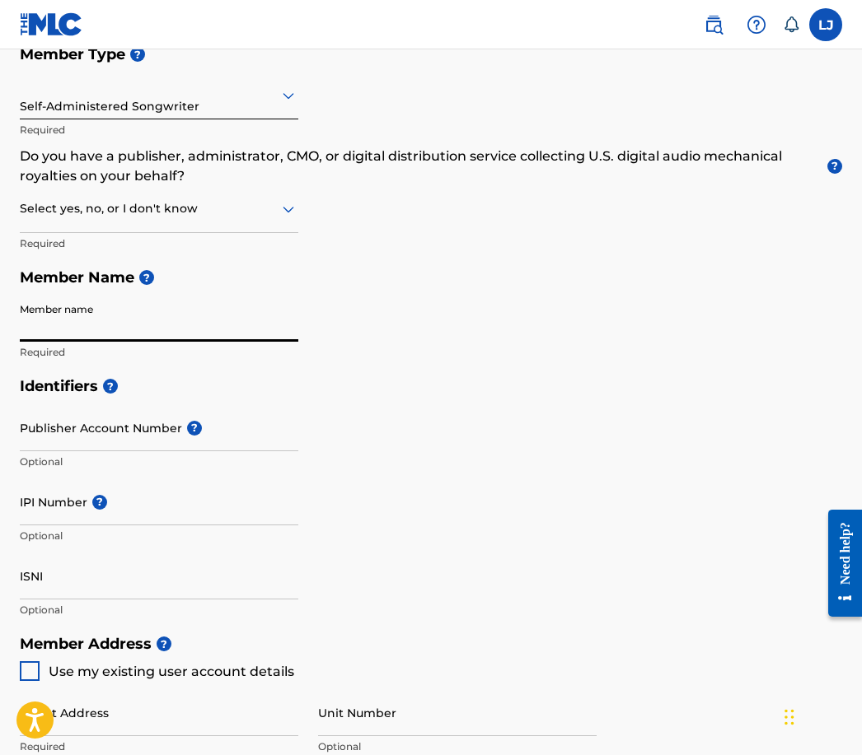
scroll to position [217, 0]
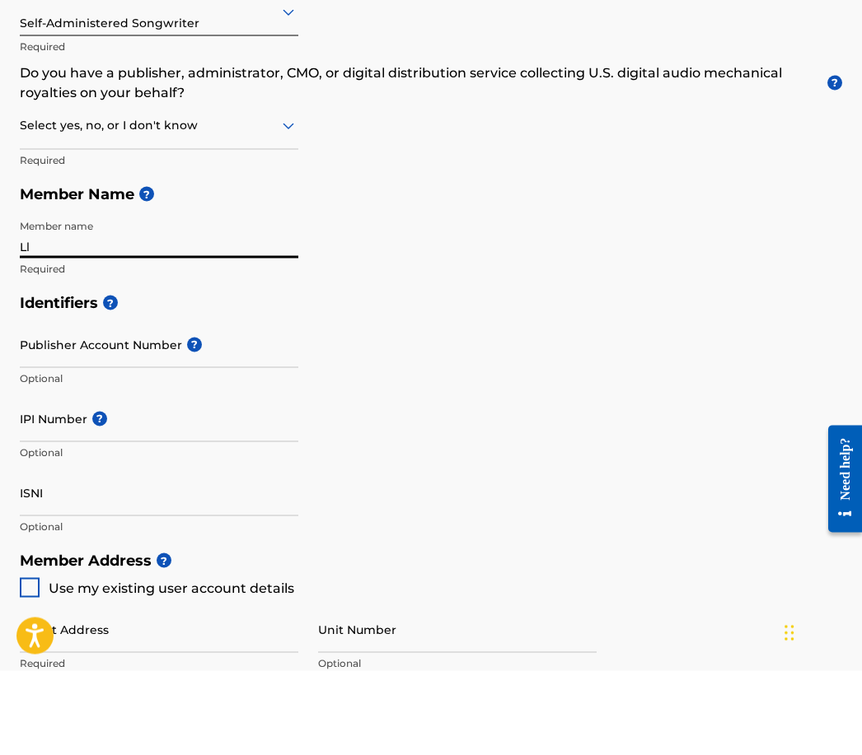
type input "Llo"
type input "Lloyd Jefferson"
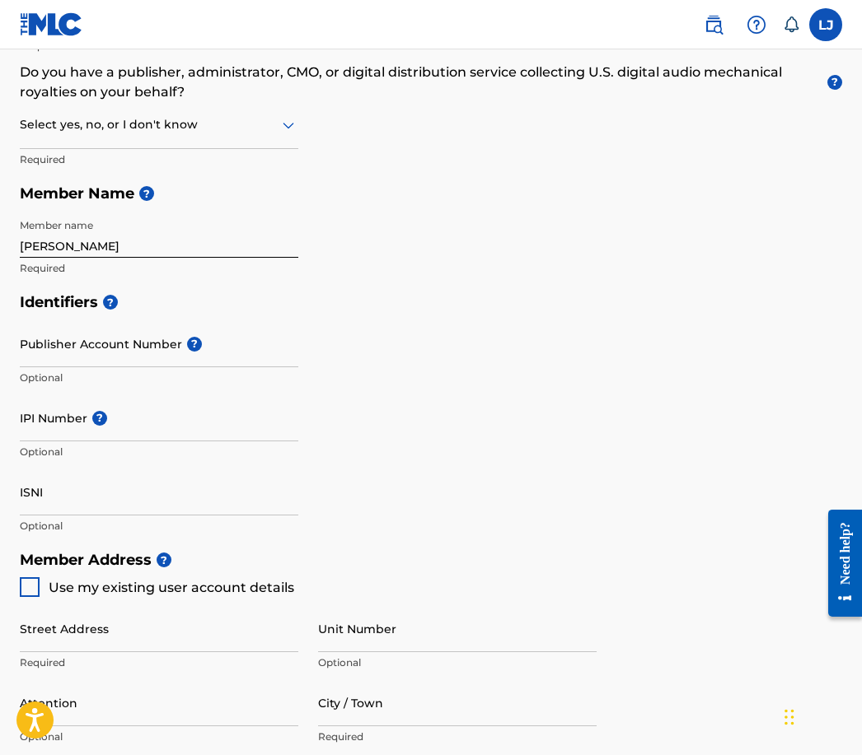
click at [177, 350] on input "Publisher Account Number ?" at bounding box center [159, 343] width 278 height 47
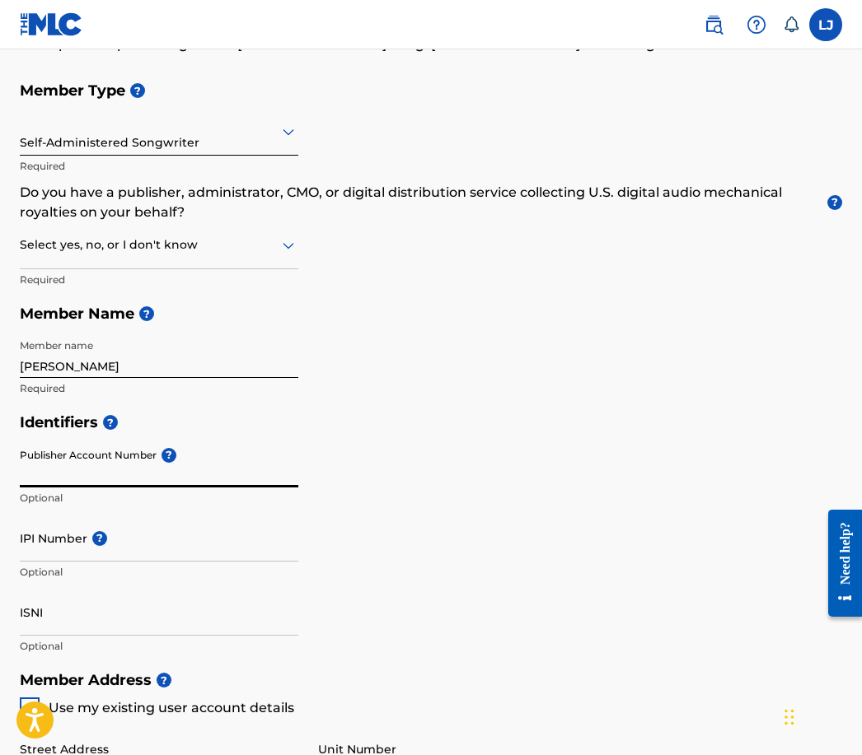
scroll to position [0, 0]
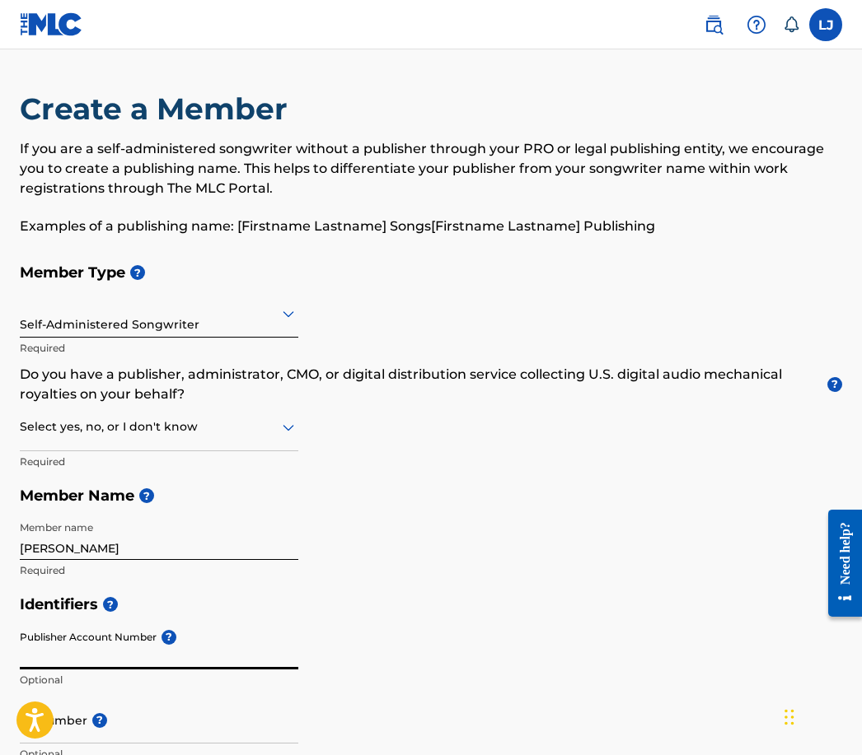
click at [830, 19] on label at bounding box center [825, 24] width 33 height 33
click at [825, 25] on input "LJ Lloyd Jefferson hiddenproducers@yahoo.com Notification Preferences Profile L…" at bounding box center [825, 25] width 0 height 0
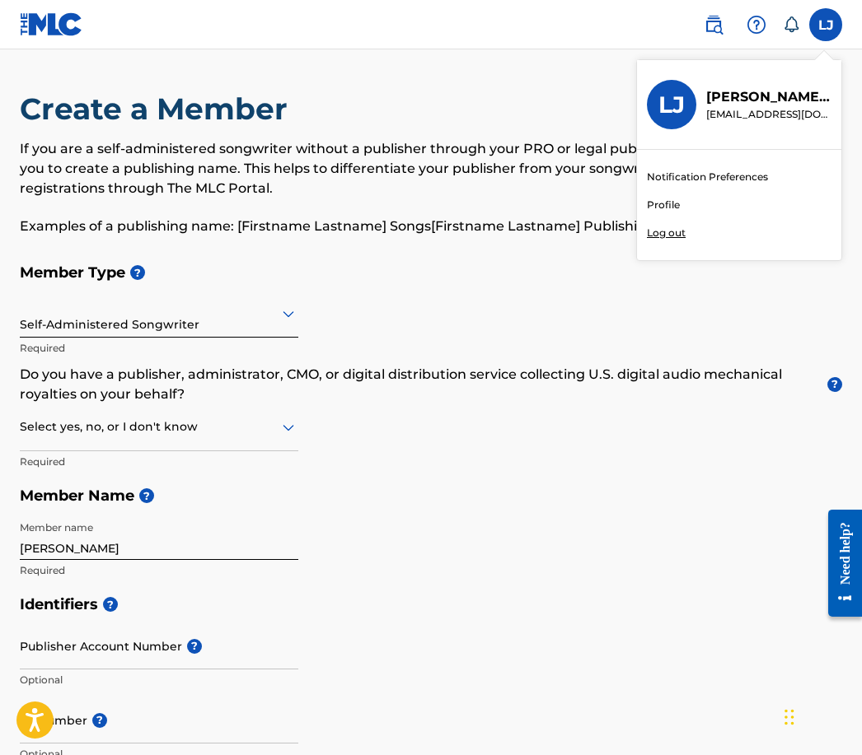
click at [680, 232] on p "Log out" at bounding box center [666, 233] width 39 height 15
click at [825, 25] on input "LJ Lloyd Jefferson hiddenproducers@yahoo.com Notification Preferences Profile L…" at bounding box center [825, 25] width 0 height 0
